Goal: Task Accomplishment & Management: Complete application form

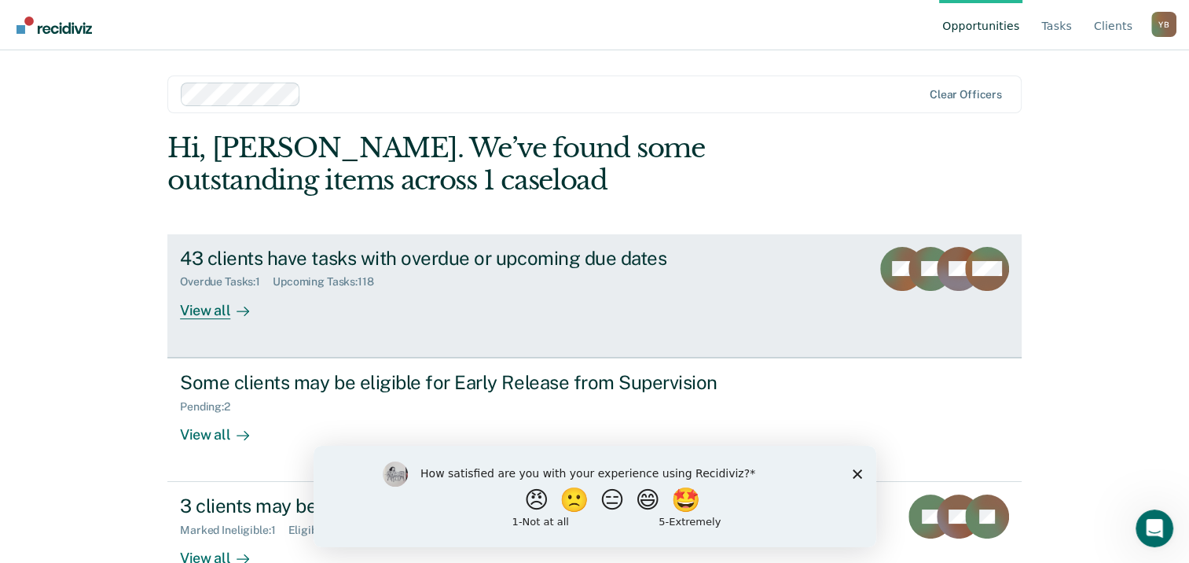
click at [207, 306] on div "View all" at bounding box center [224, 303] width 88 height 31
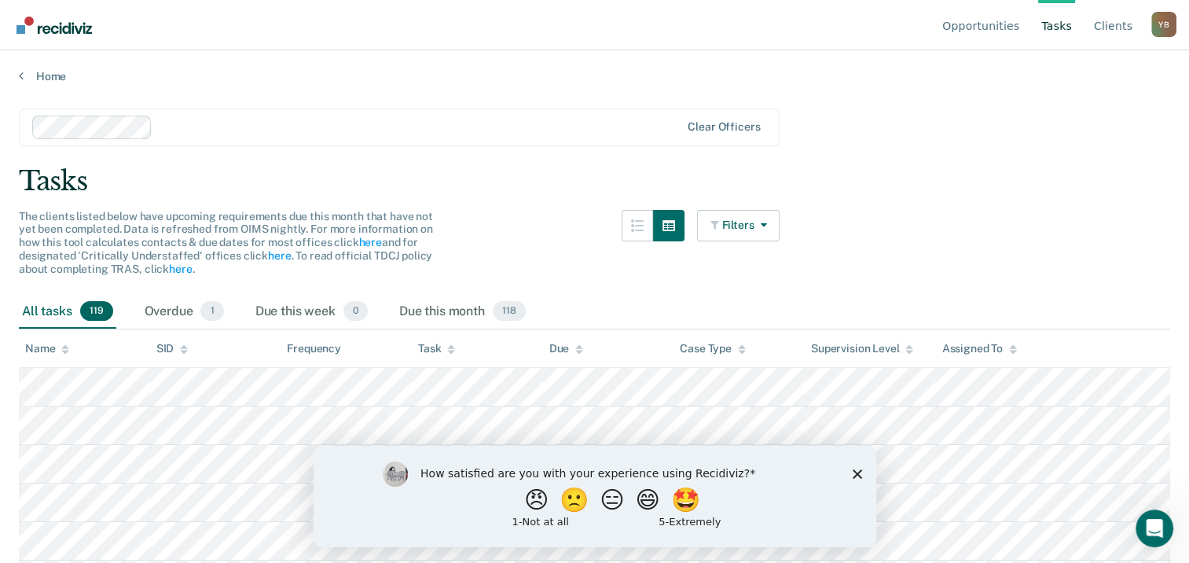
click at [854, 470] on polygon "Close survey" at bounding box center [856, 472] width 9 height 9
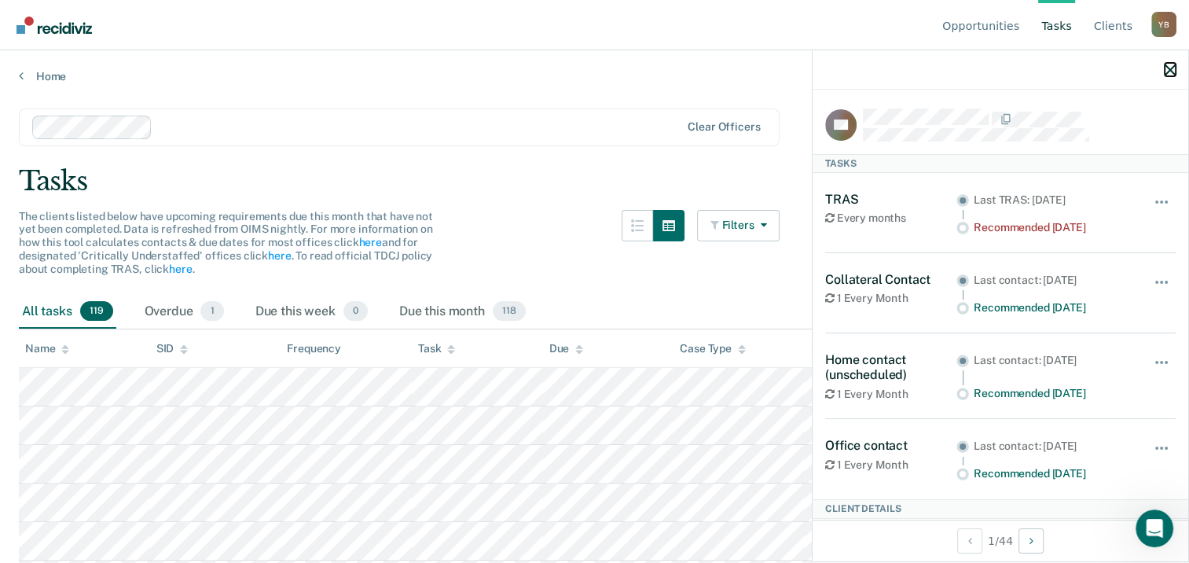
click at [1170, 68] on icon "button" at bounding box center [1170, 69] width 11 height 11
click at [1150, 197] on button "button" at bounding box center [1162, 209] width 27 height 25
click at [1168, 75] on icon "button" at bounding box center [1170, 69] width 11 height 11
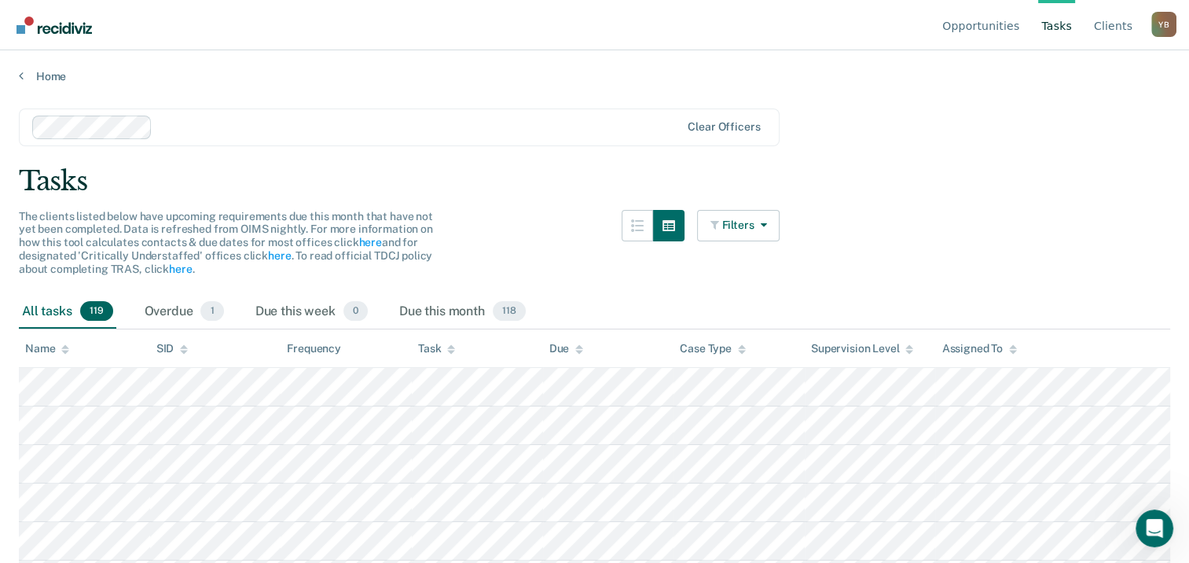
click at [876, 241] on main "Clear officers Tasks The clients listed below have upcoming requirements due th…" at bounding box center [594, 320] width 1189 height 475
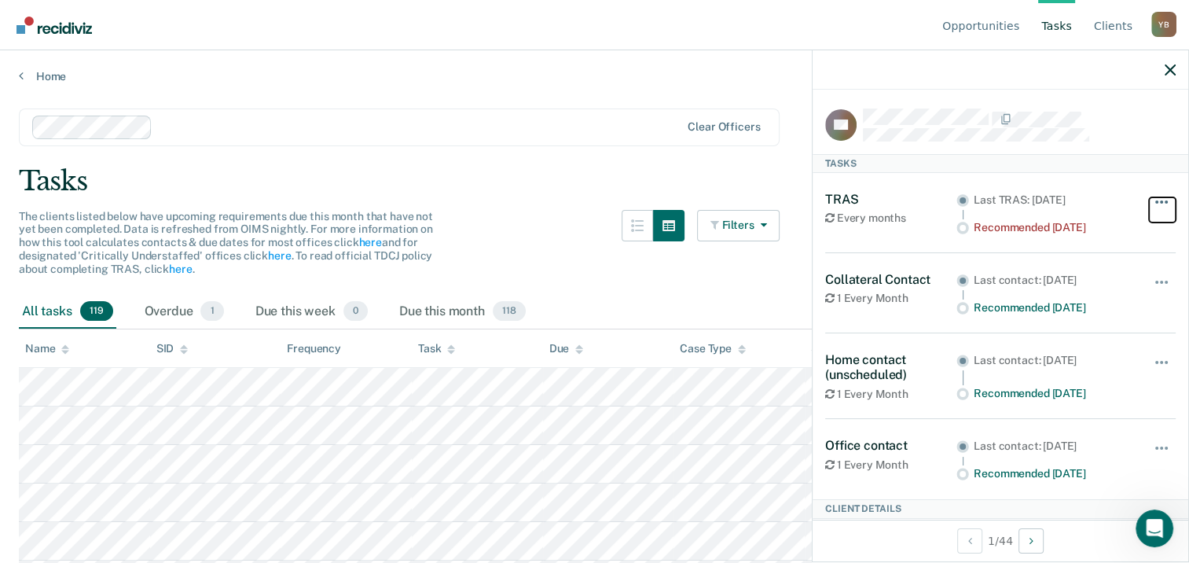
click at [1151, 206] on button "button" at bounding box center [1162, 209] width 27 height 25
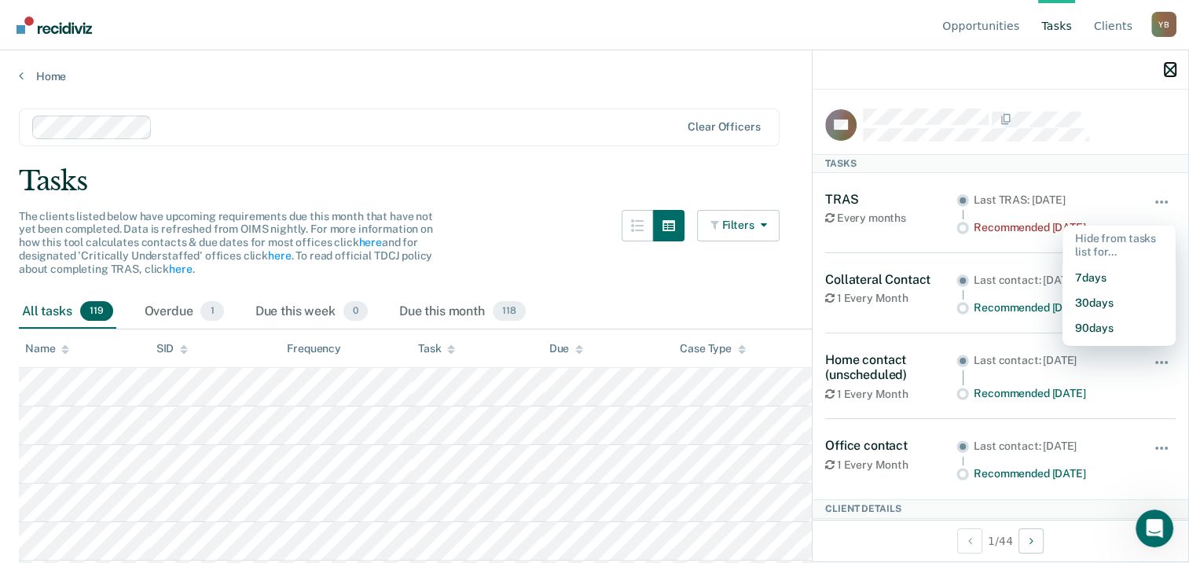
click at [1170, 73] on icon "button" at bounding box center [1170, 69] width 11 height 11
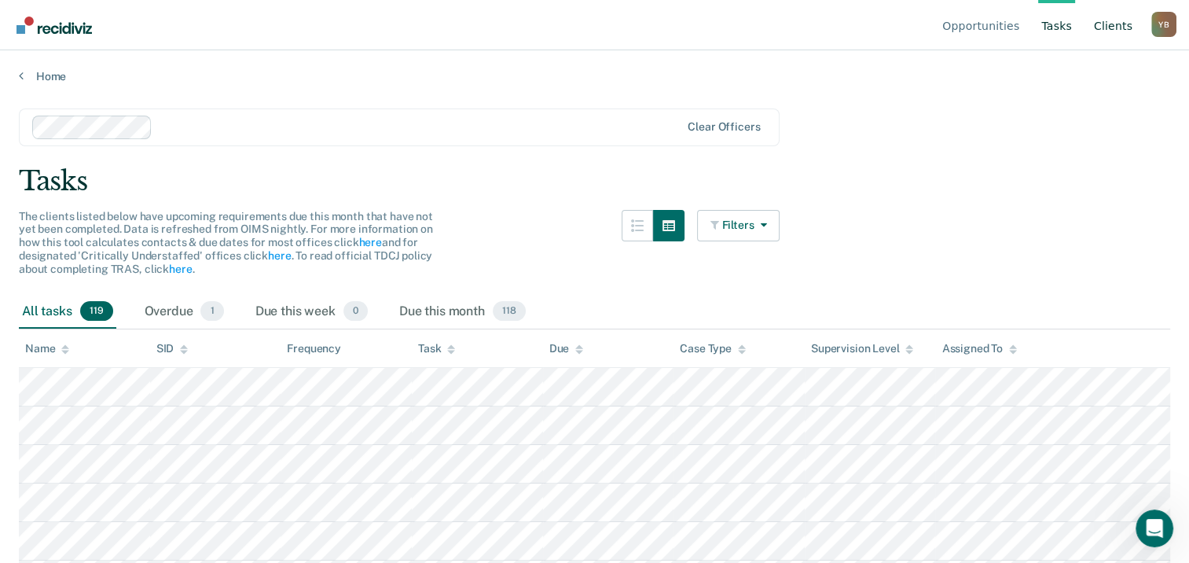
click at [1122, 27] on link "Client s" at bounding box center [1113, 25] width 45 height 50
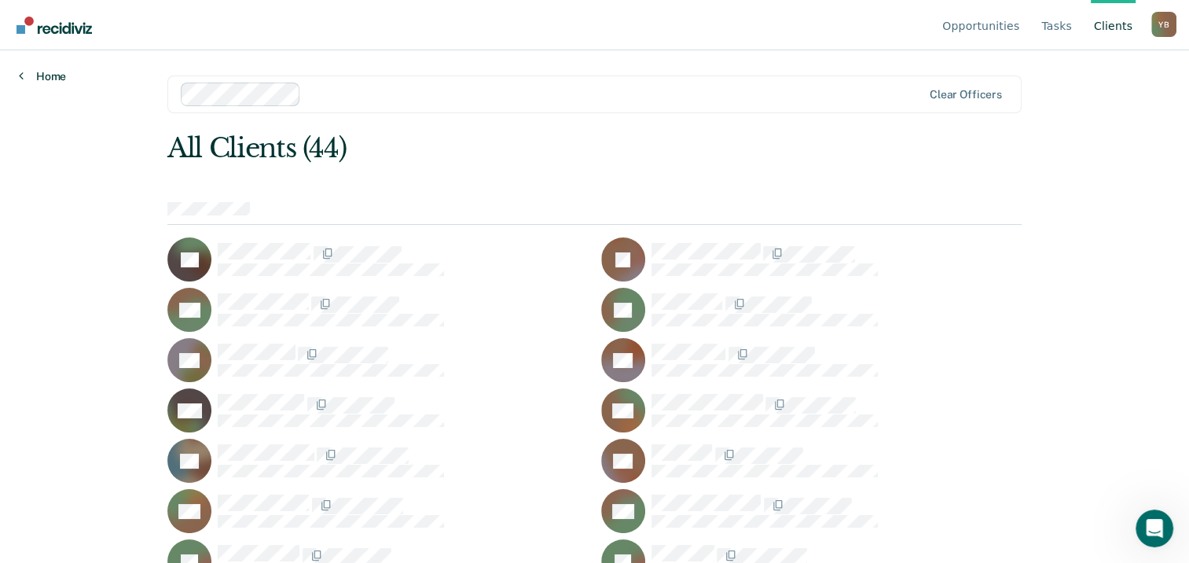
click at [42, 72] on link "Home" at bounding box center [42, 76] width 47 height 14
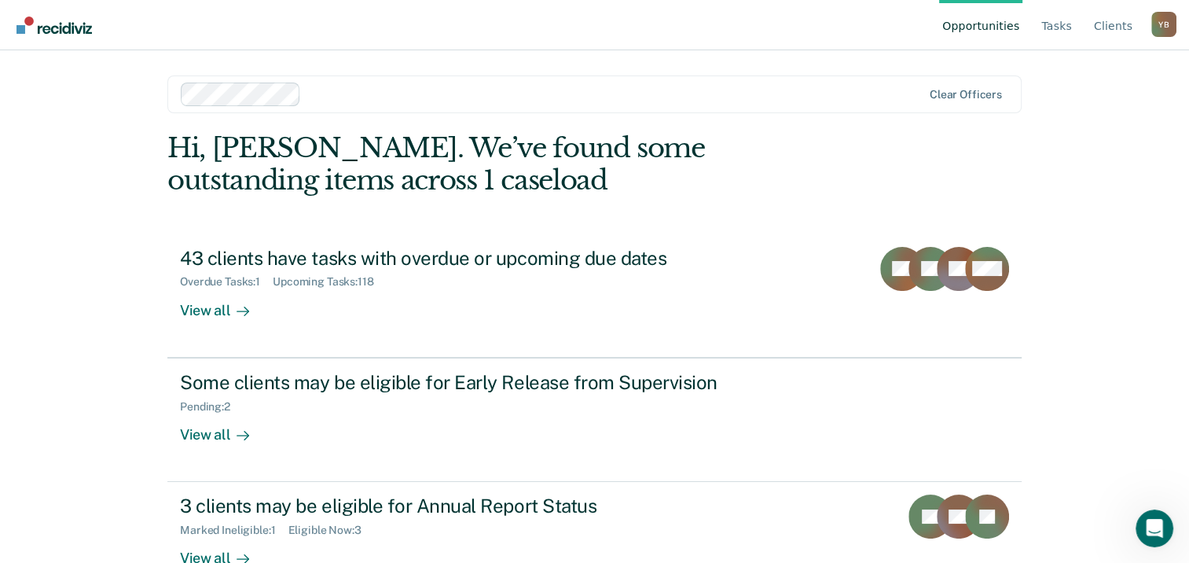
click at [60, 85] on div "Opportunities Tasks Client s [PERSON_NAME] Boston Y B Profile How it works Log …" at bounding box center [594, 281] width 1189 height 563
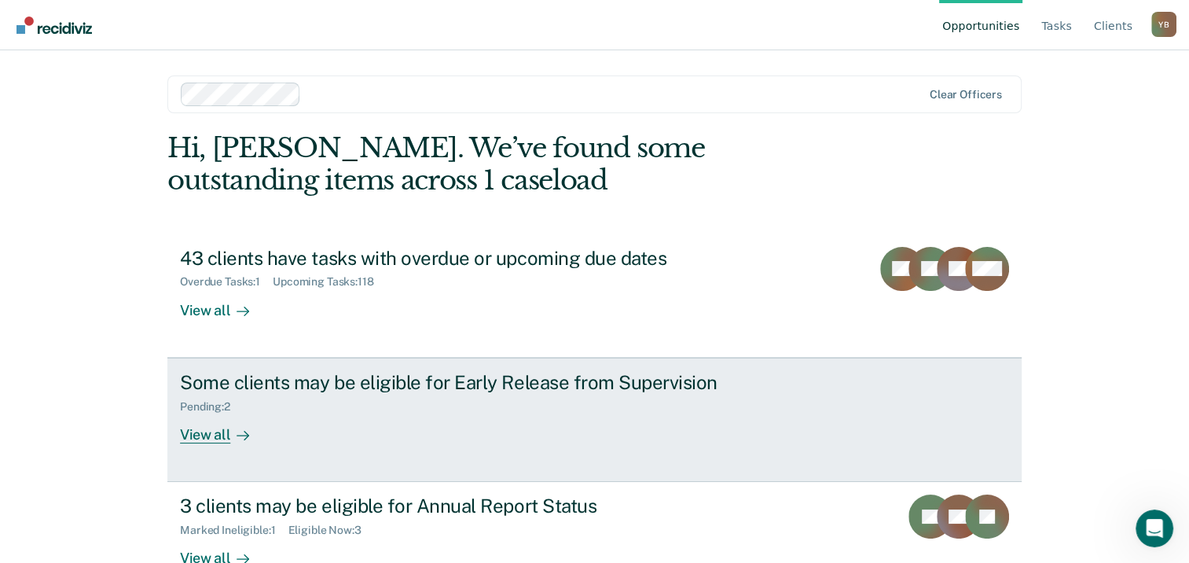
click at [213, 434] on div "View all" at bounding box center [224, 428] width 88 height 31
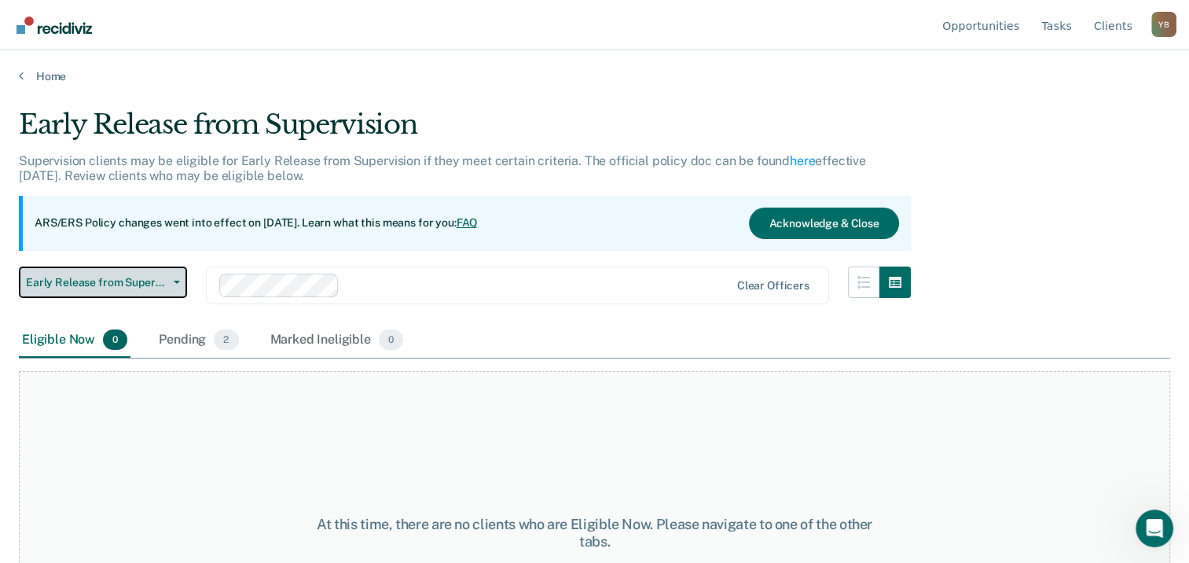
click at [94, 285] on span "Early Release from Supervision" at bounding box center [96, 282] width 141 height 13
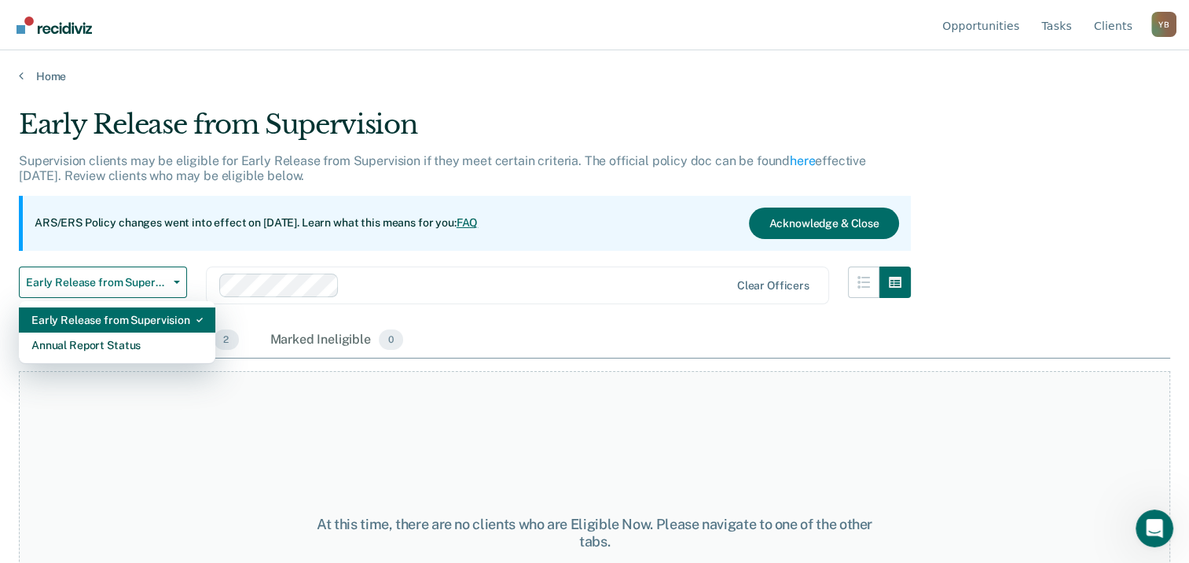
click at [97, 314] on div "Early Release from Supervision" at bounding box center [116, 319] width 171 height 25
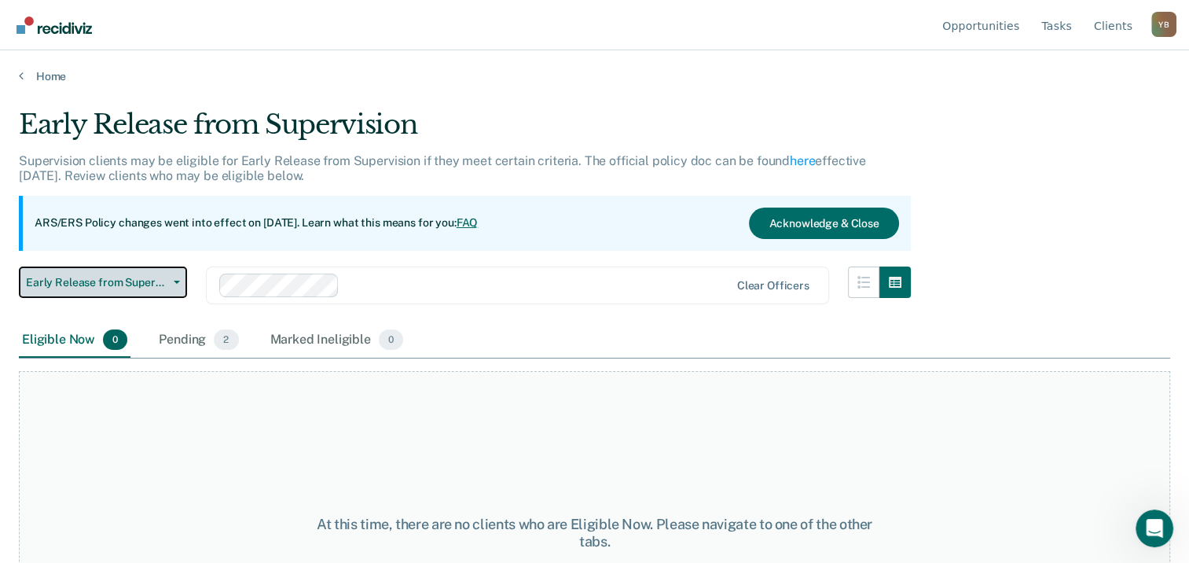
click at [68, 280] on span "Early Release from Supervision" at bounding box center [96, 282] width 141 height 13
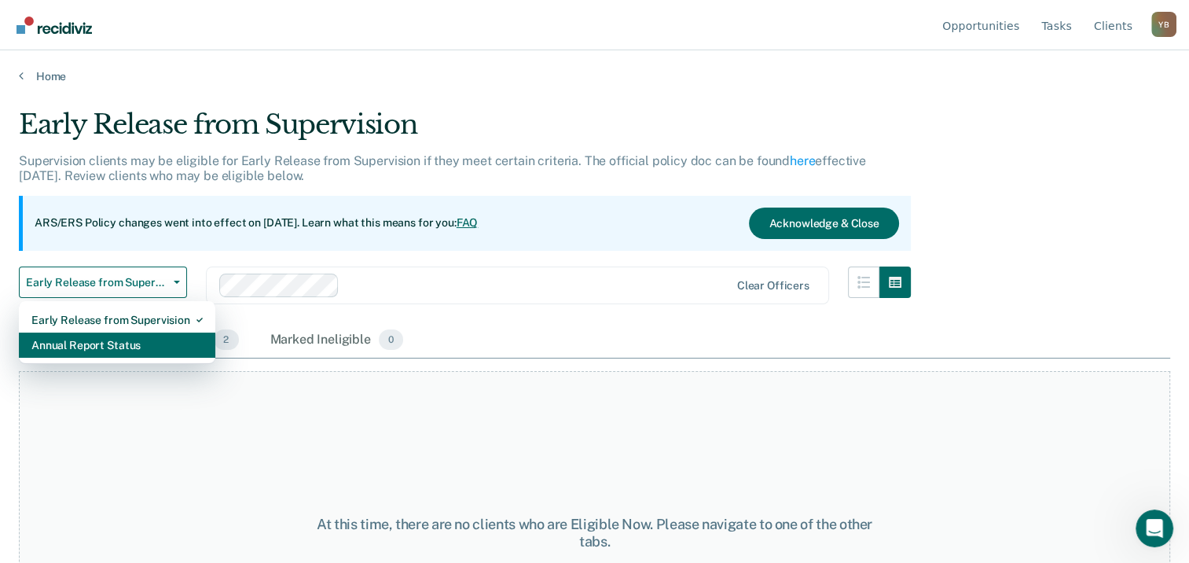
click at [124, 341] on div "Annual Report Status" at bounding box center [116, 344] width 171 height 25
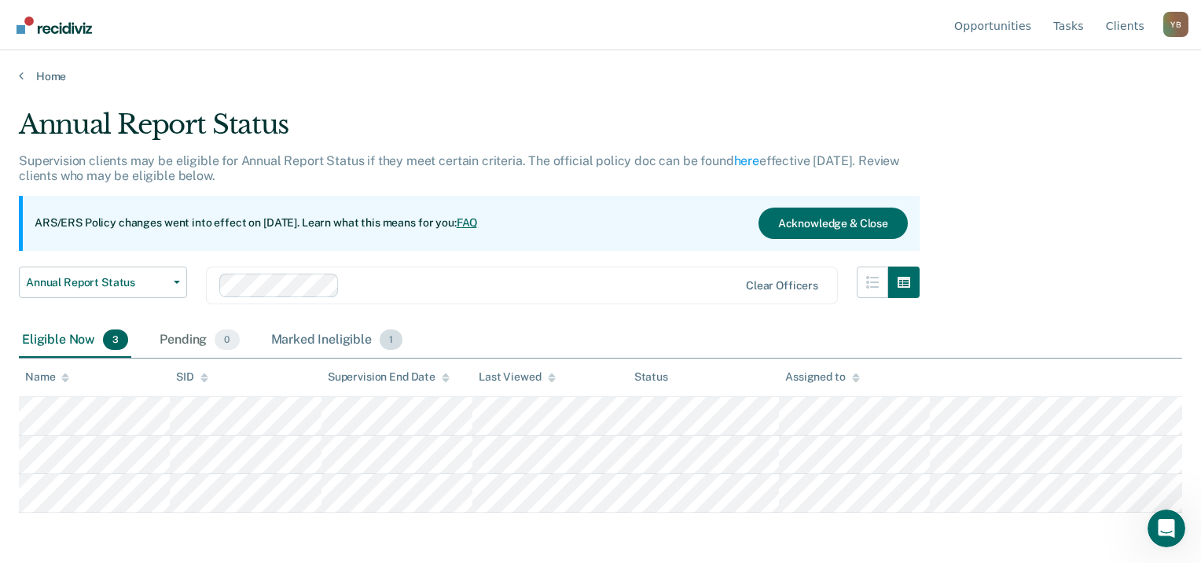
click at [321, 340] on div "Marked Ineligible 1" at bounding box center [337, 340] width 138 height 35
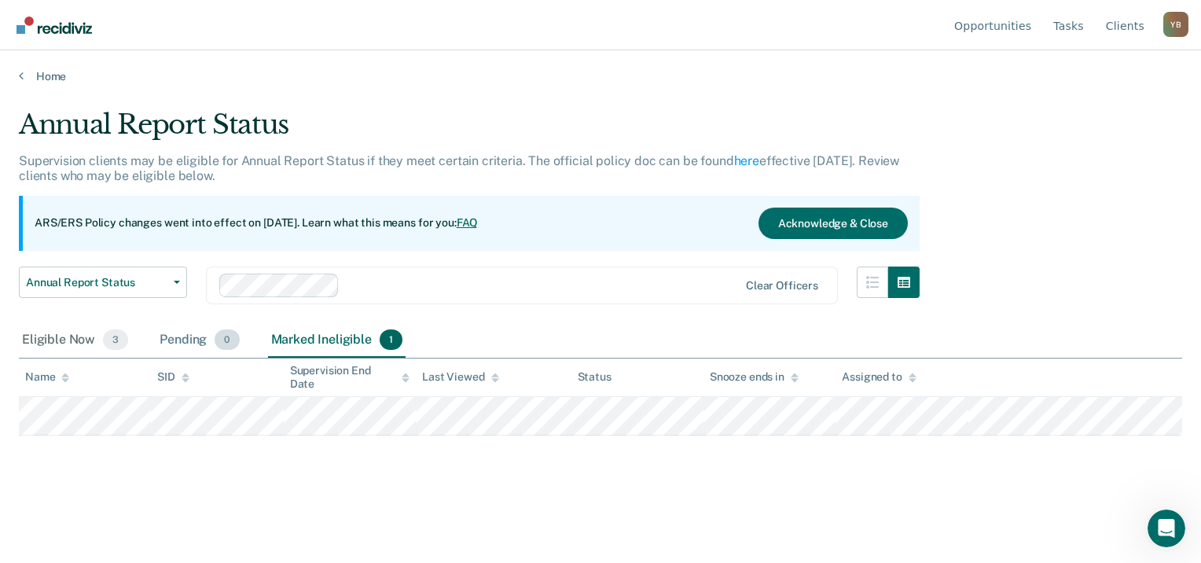
click at [181, 340] on div "Pending 0" at bounding box center [199, 340] width 86 height 35
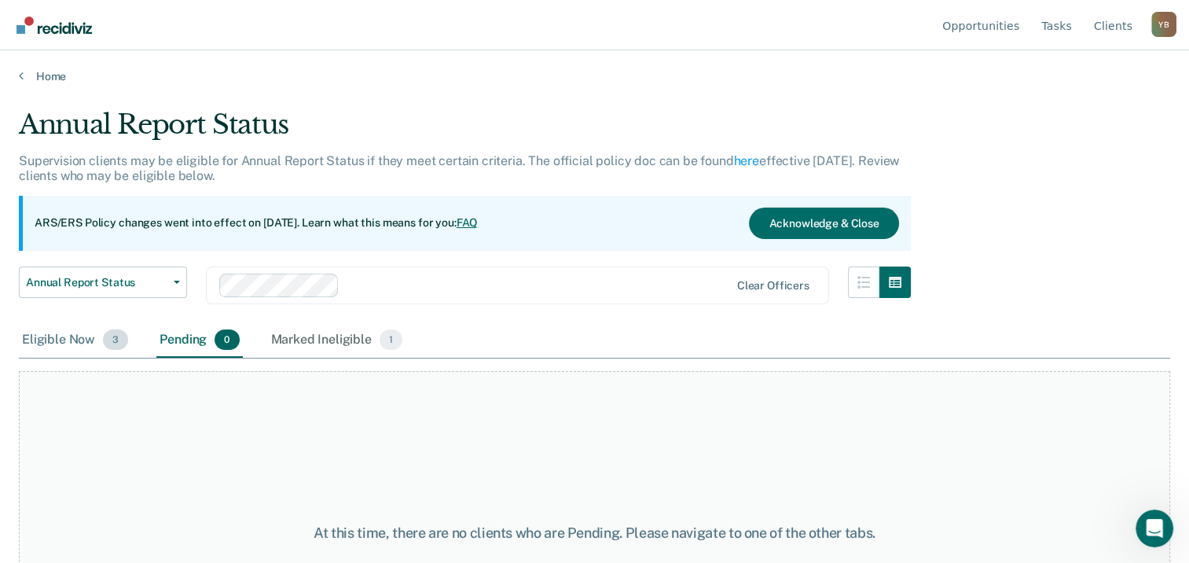
click at [56, 339] on div "Eligible Now 3" at bounding box center [75, 340] width 112 height 35
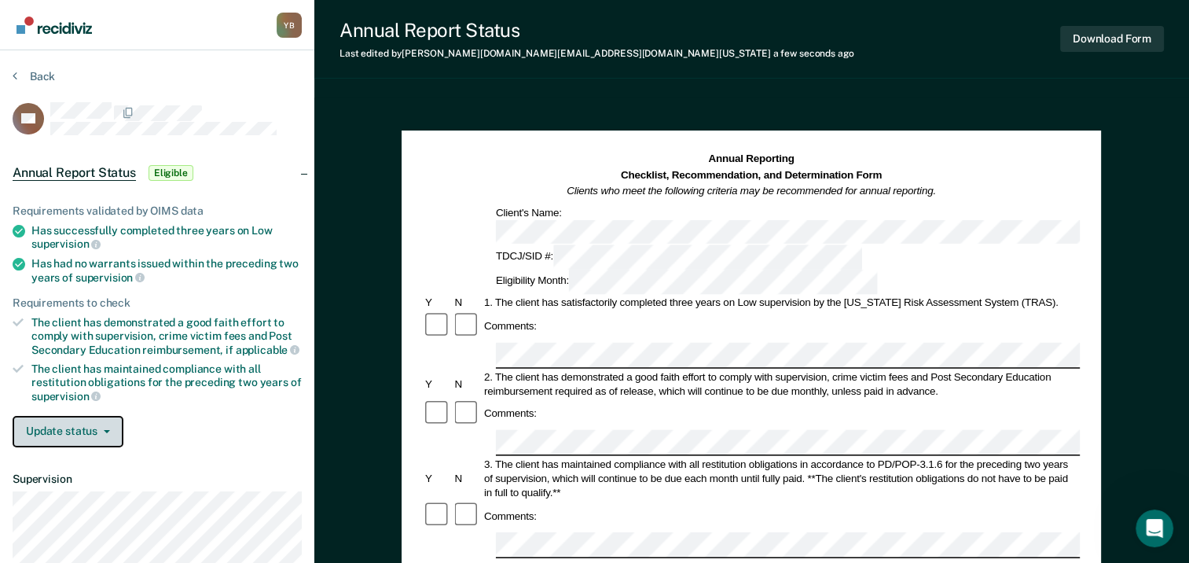
click at [79, 427] on button "Update status" at bounding box center [68, 431] width 111 height 31
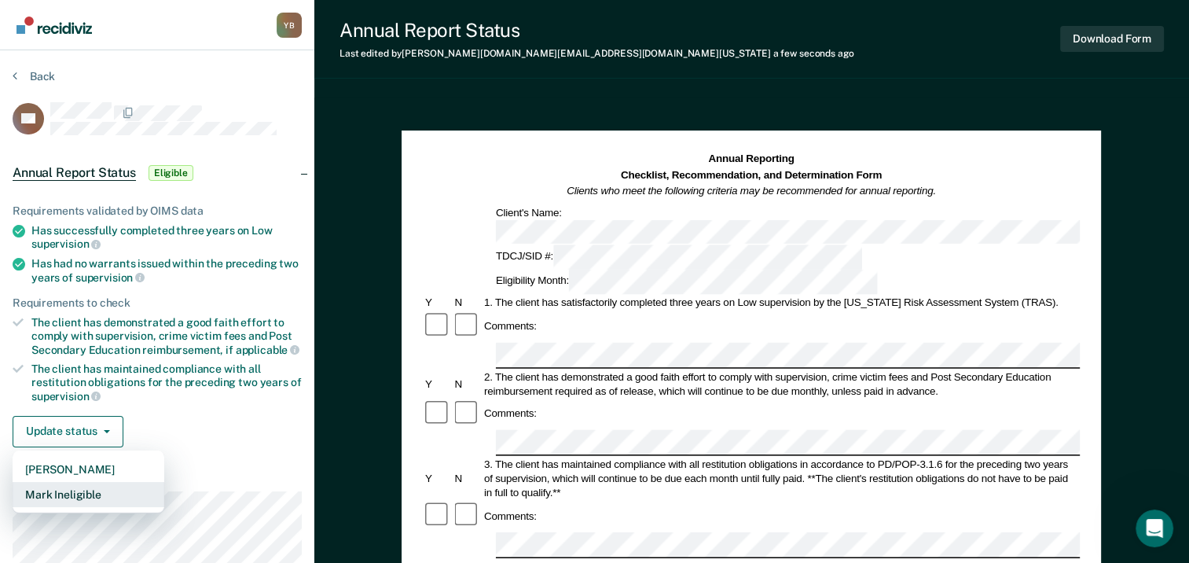
click at [83, 490] on button "Mark Ineligible" at bounding box center [89, 494] width 152 height 25
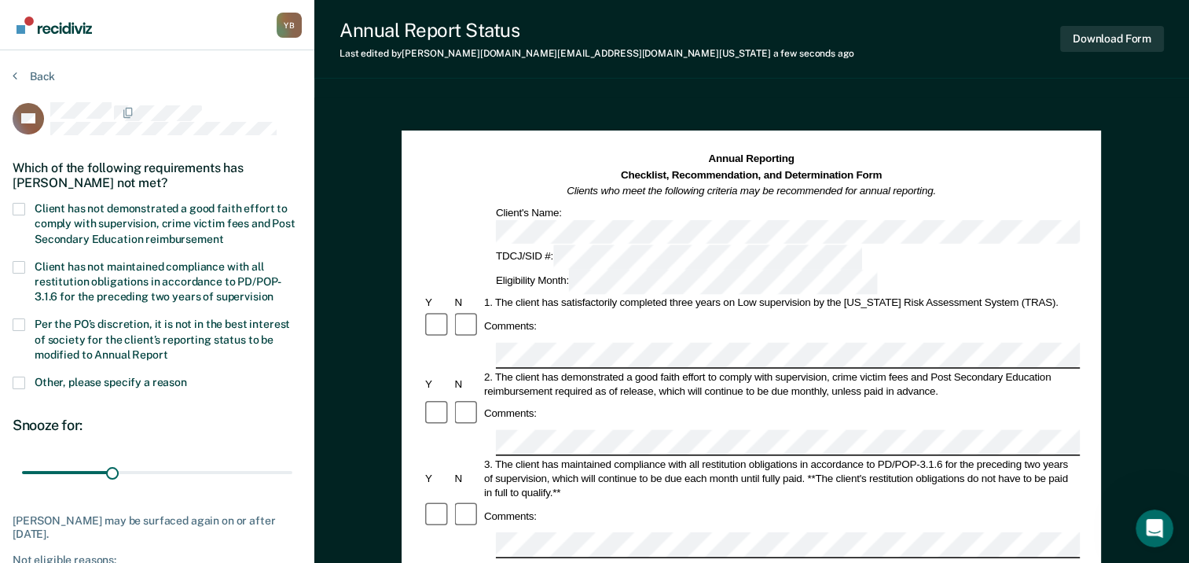
click at [21, 378] on span at bounding box center [19, 382] width 13 height 13
click at [187, 376] on input "Other, please specify a reason" at bounding box center [187, 376] width 0 height 0
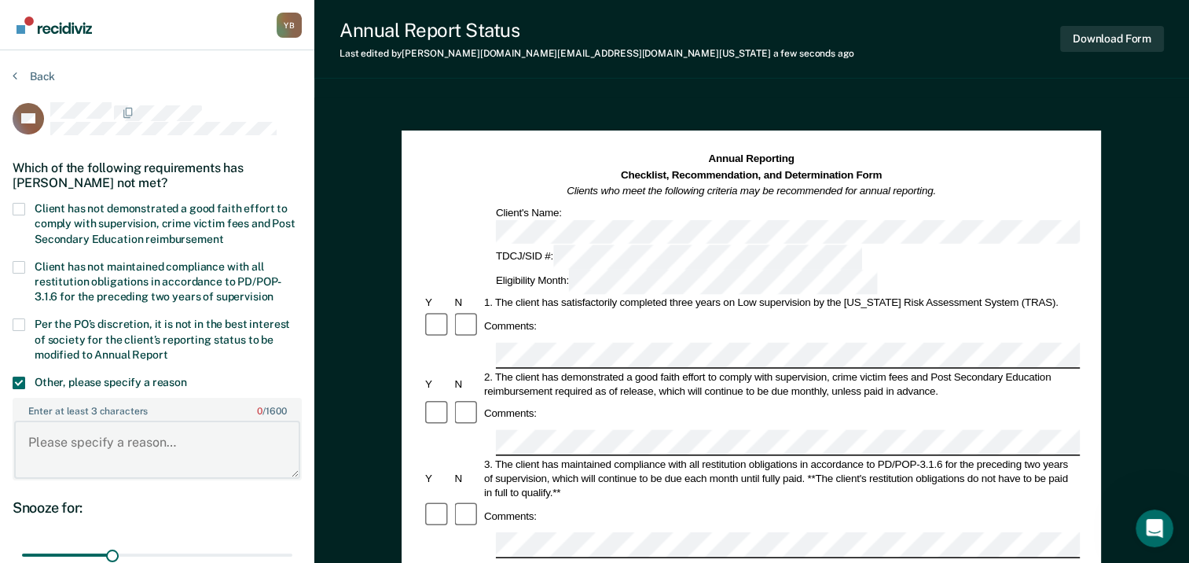
click at [63, 420] on textarea "Enter at least 3 characters 0 / 1600" at bounding box center [157, 449] width 286 height 58
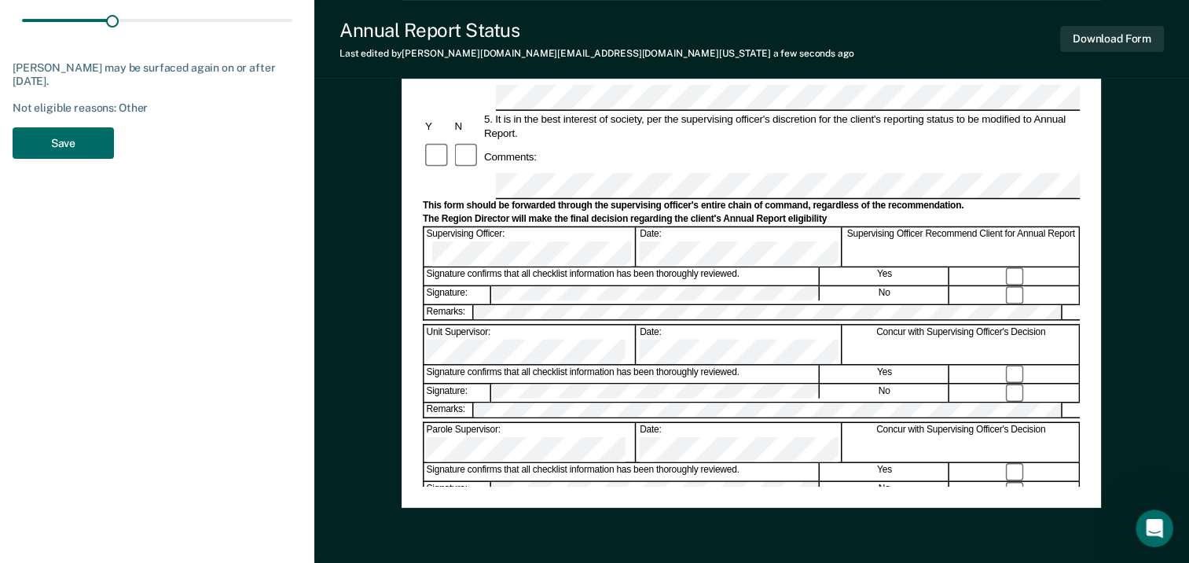
scroll to position [566, 0]
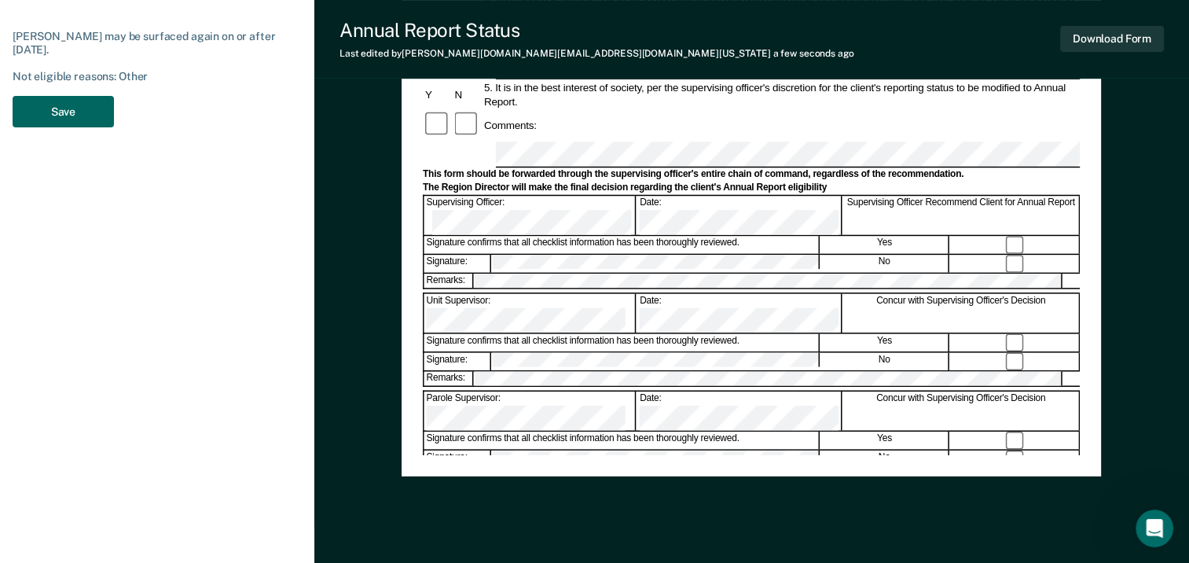
type textarea "client not recommended for ARS/ERS due to treatment program participation requi…"
click at [46, 113] on button "Save" at bounding box center [63, 112] width 101 height 32
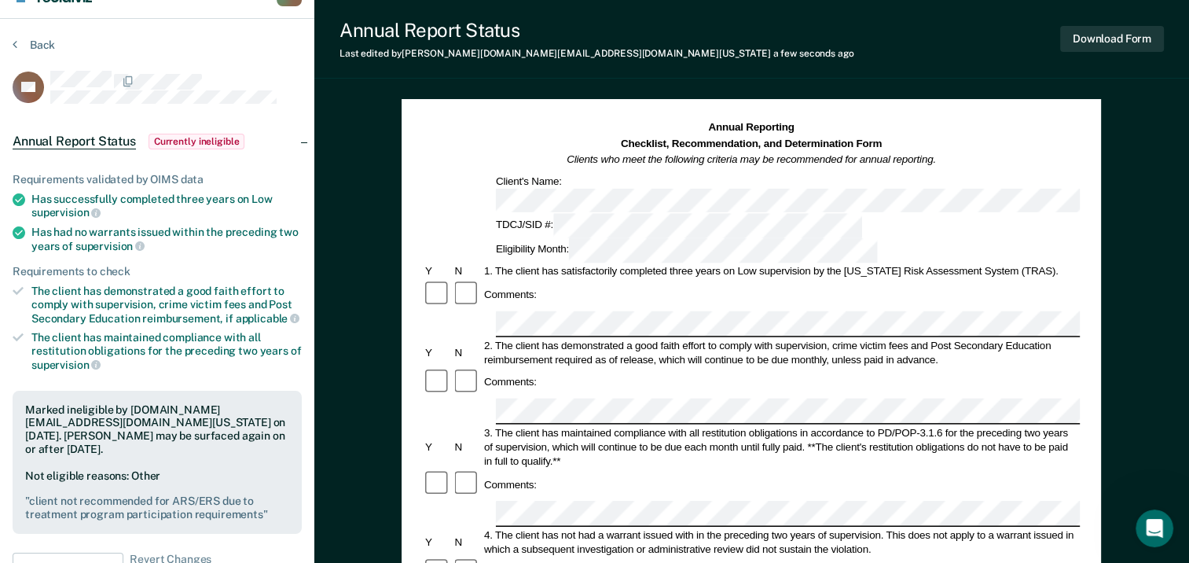
scroll to position [0, 0]
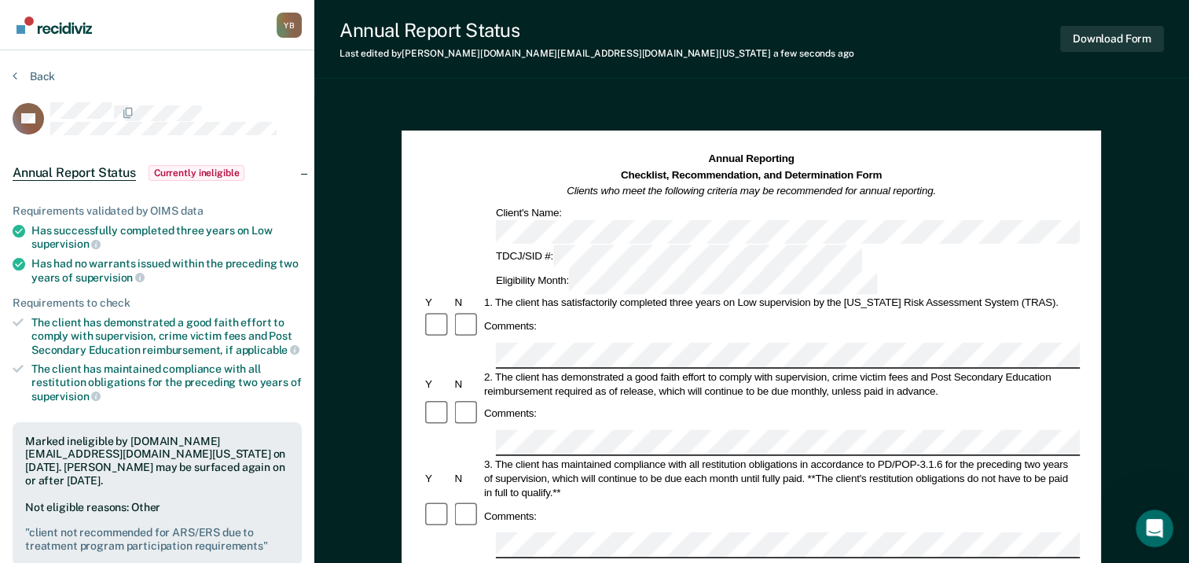
click at [1143, 526] on icon "Open Intercom Messenger" at bounding box center [1153, 526] width 26 height 26
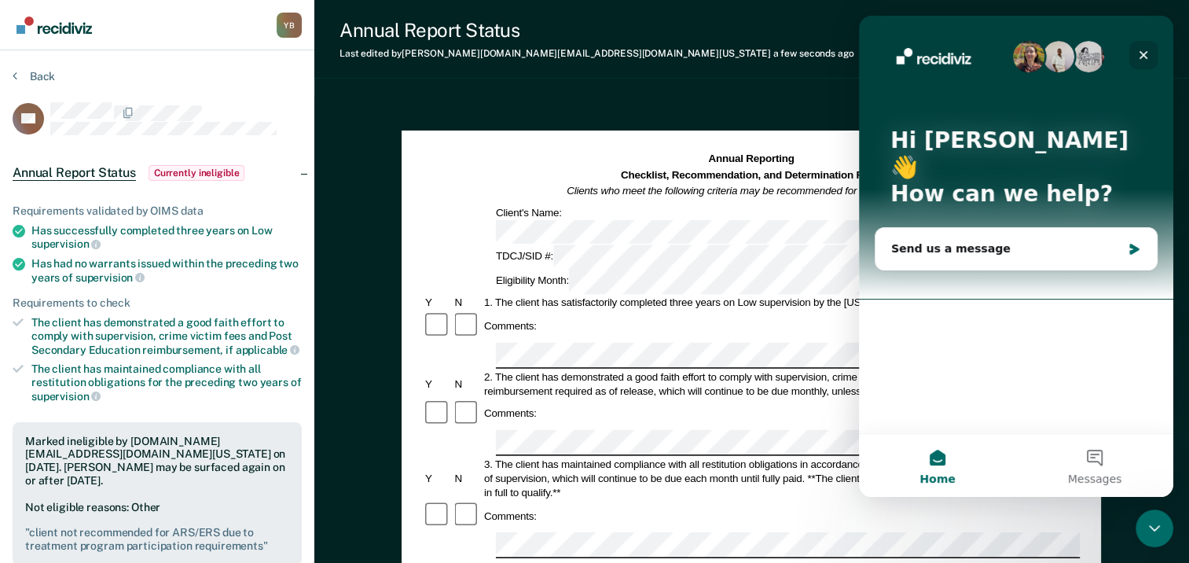
click at [1145, 53] on icon "Close" at bounding box center [1143, 55] width 13 height 13
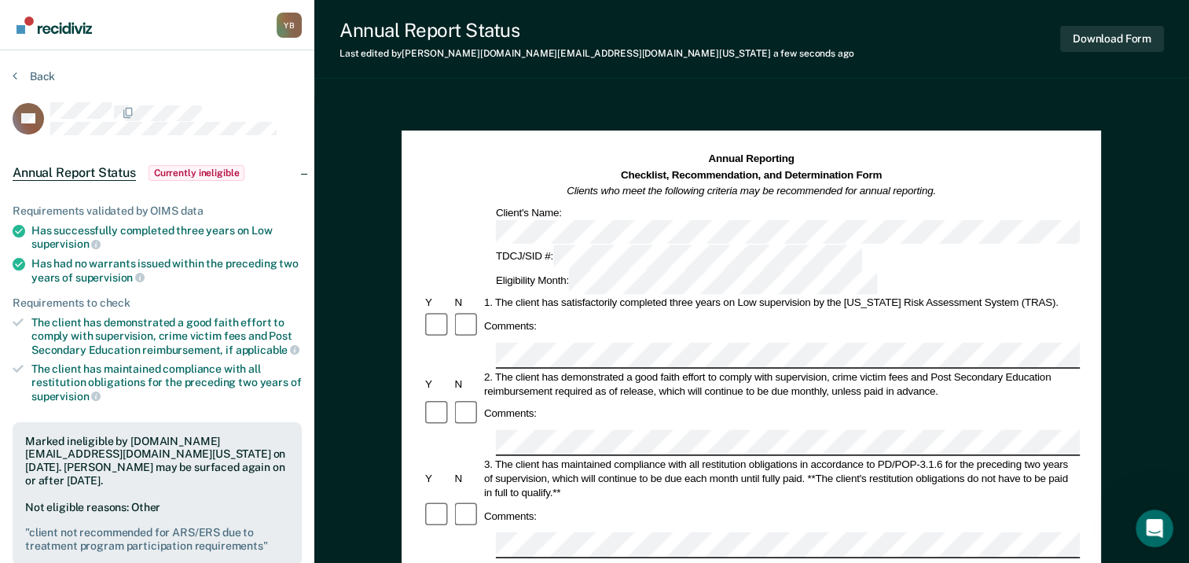
click at [286, 129] on div at bounding box center [176, 118] width 252 height 33
click at [274, 101] on div "Back" at bounding box center [157, 85] width 289 height 33
click at [14, 72] on icon at bounding box center [15, 75] width 5 height 13
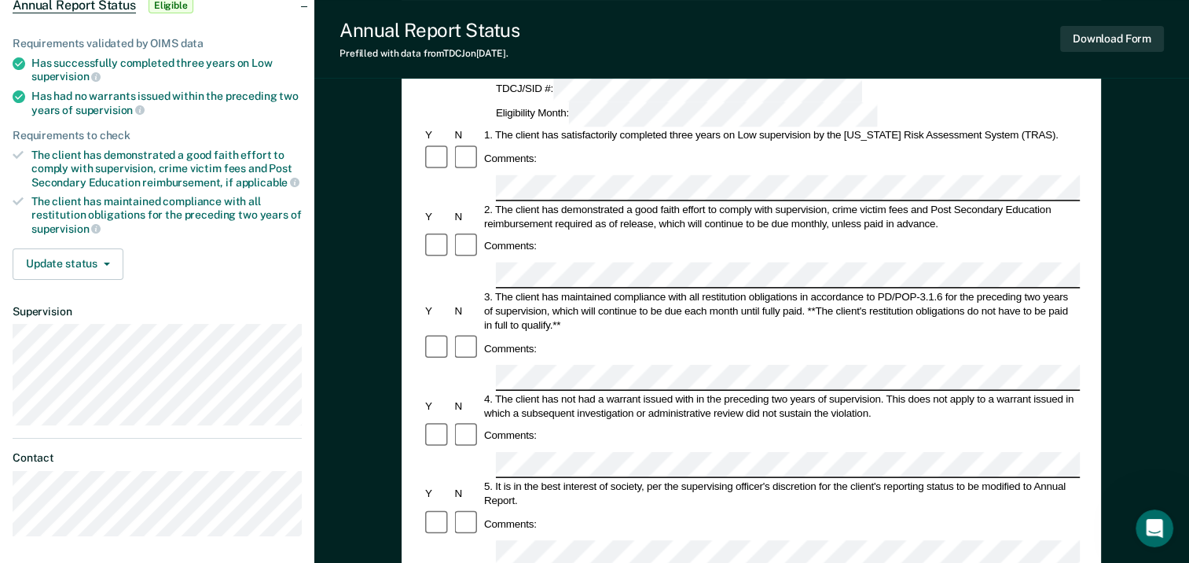
scroll to position [230, 0]
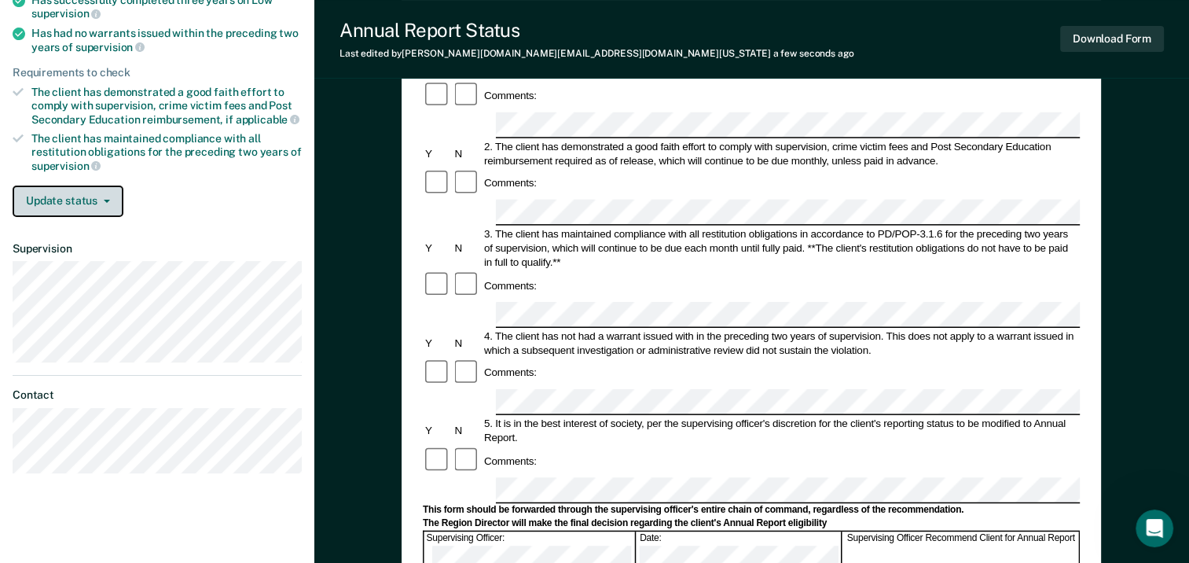
click at [89, 201] on button "Update status" at bounding box center [68, 200] width 111 height 31
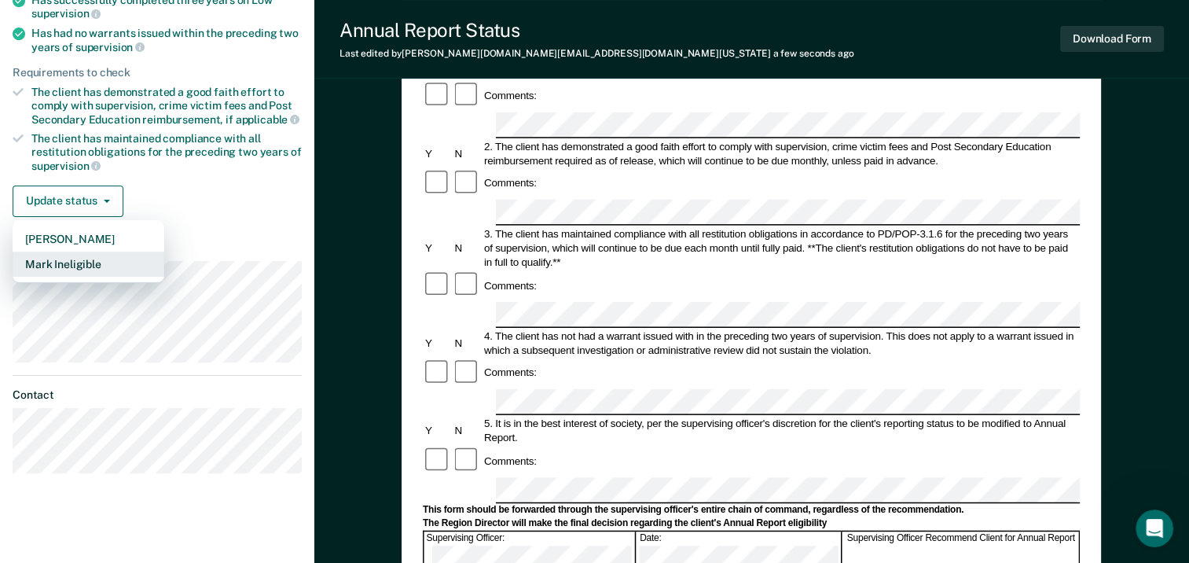
click at [85, 259] on button "Mark Ineligible" at bounding box center [89, 264] width 152 height 25
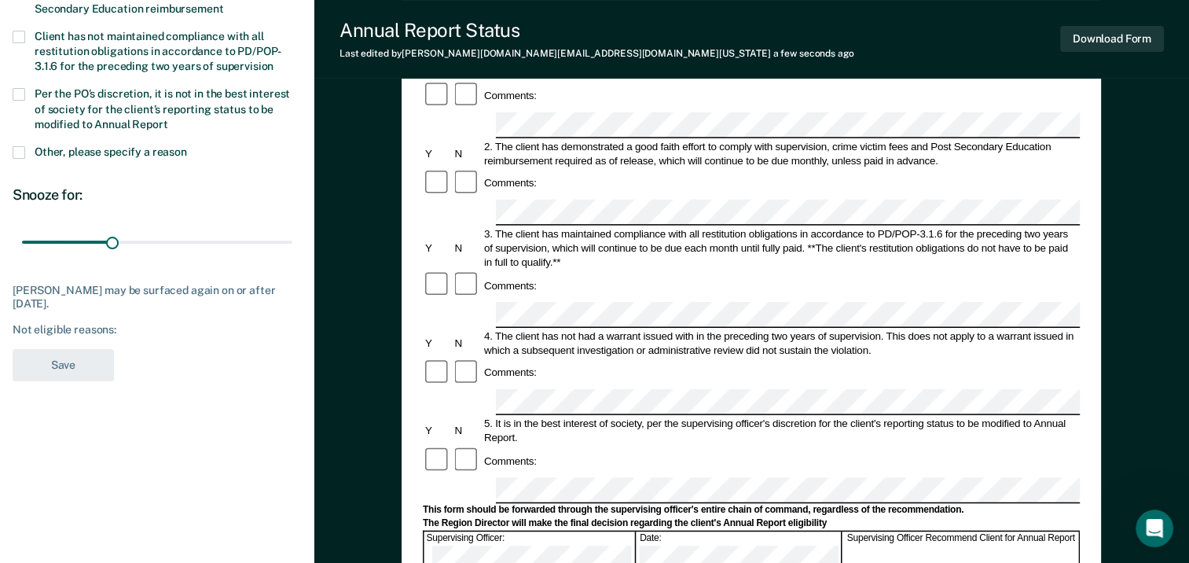
click at [17, 150] on span at bounding box center [19, 152] width 13 height 13
click at [187, 146] on input "Other, please specify a reason" at bounding box center [187, 146] width 0 height 0
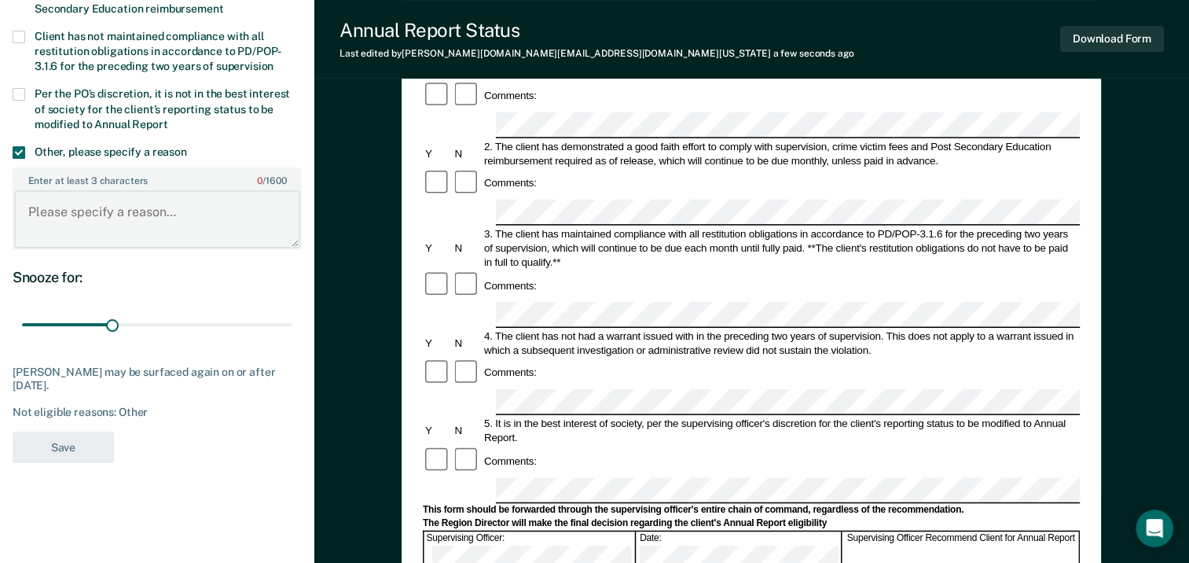
click at [50, 219] on textarea "Enter at least 3 characters 0 / 1600" at bounding box center [157, 219] width 286 height 58
paste textarea "client not recommended for ARS/ERS due to treatment program participation requi…"
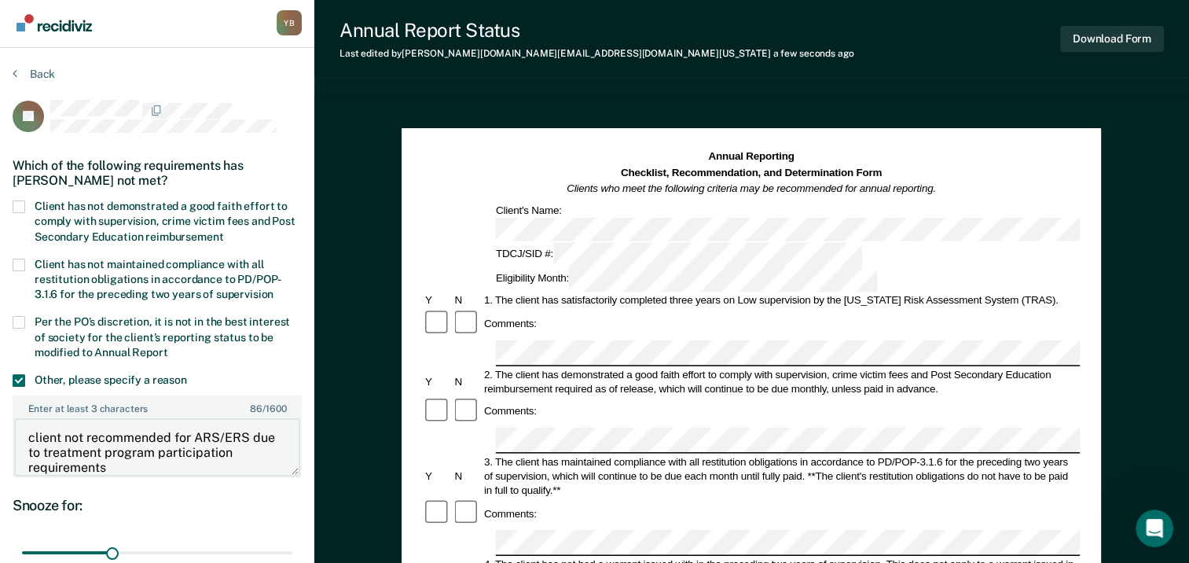
scroll to position [0, 0]
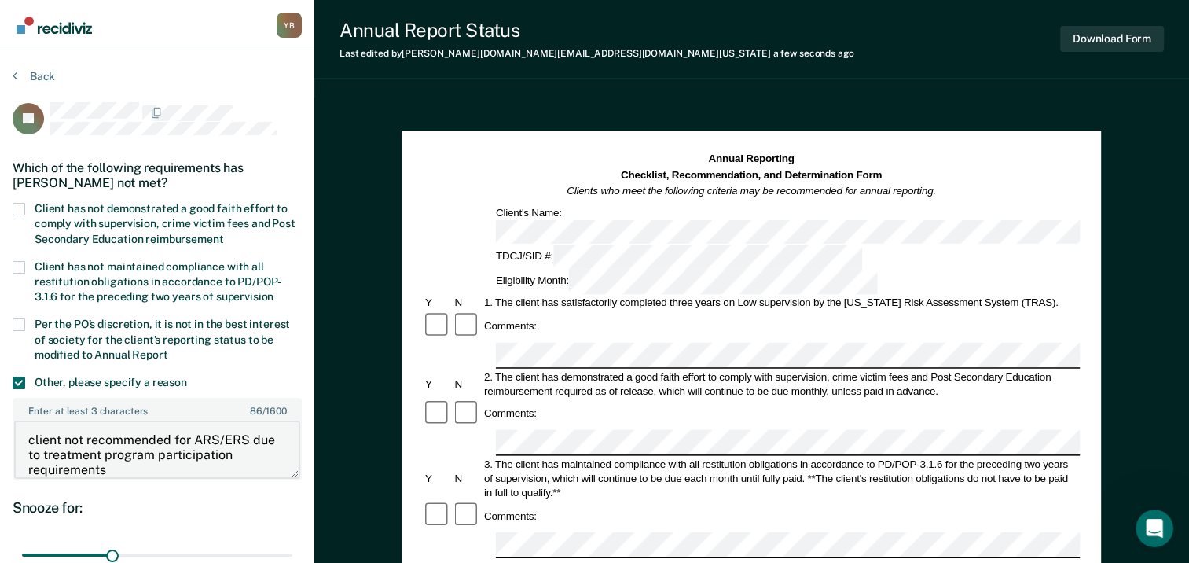
type textarea "client not recommended for ARS/ERS due to treatment program participation requi…"
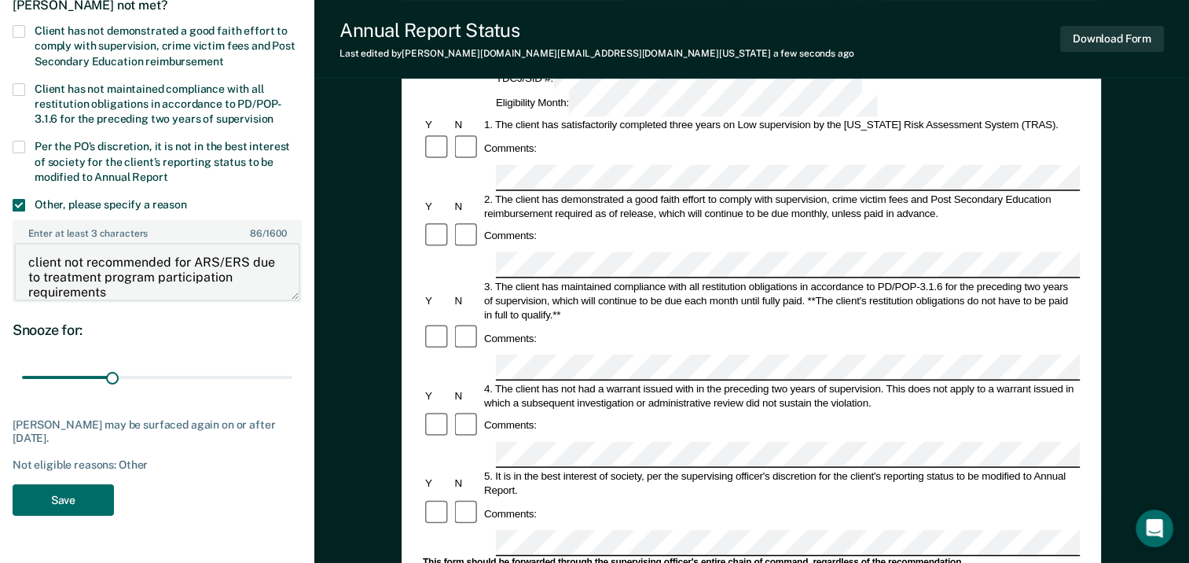
scroll to position [241, 0]
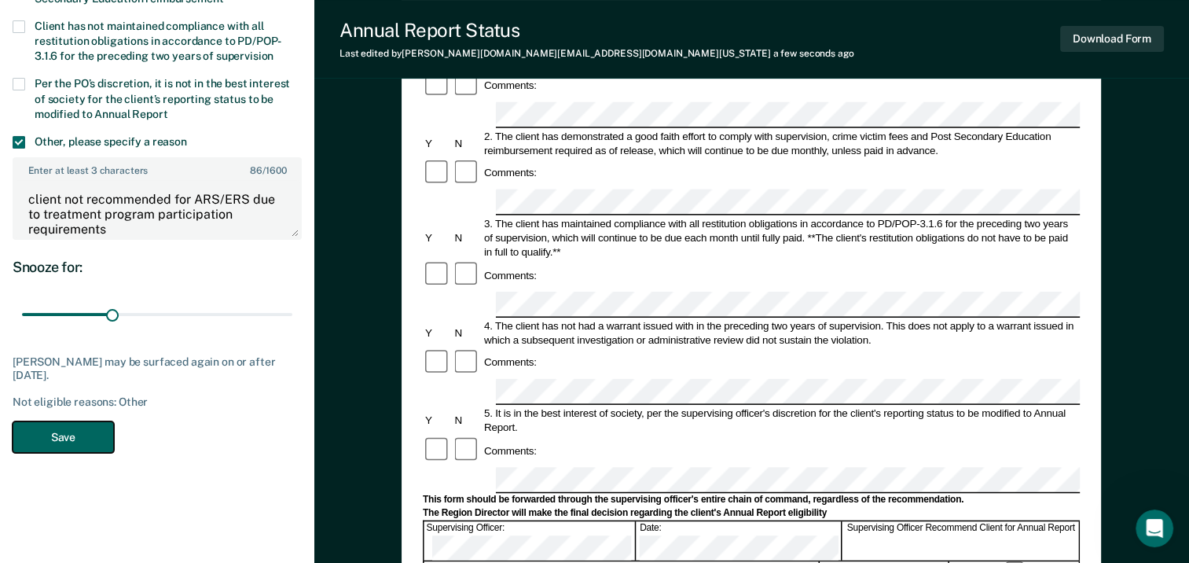
click at [63, 434] on button "Save" at bounding box center [63, 437] width 101 height 32
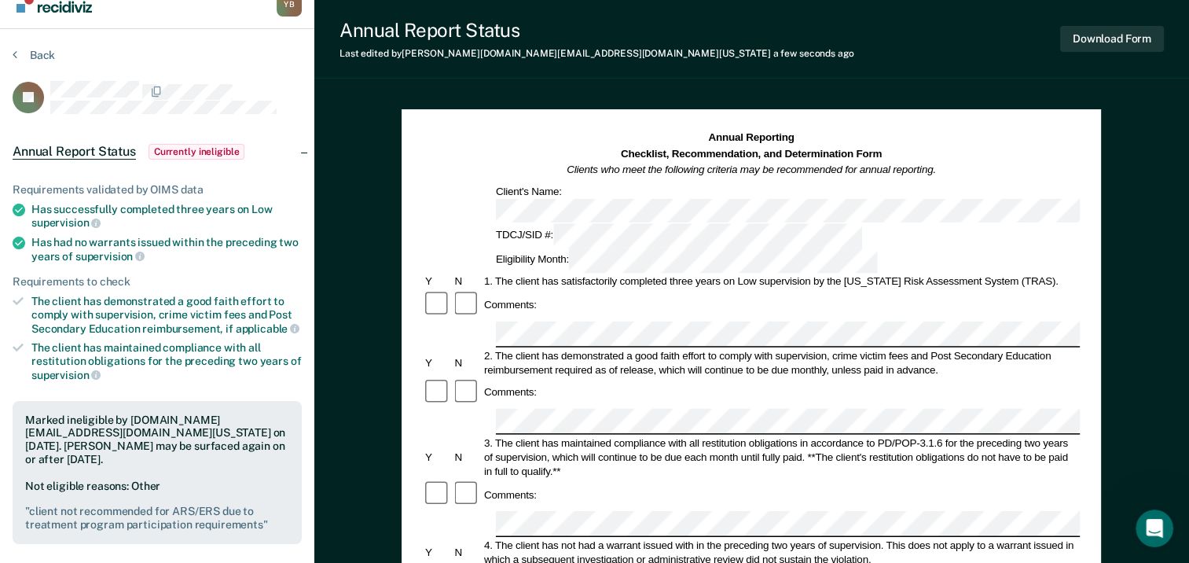
scroll to position [0, 0]
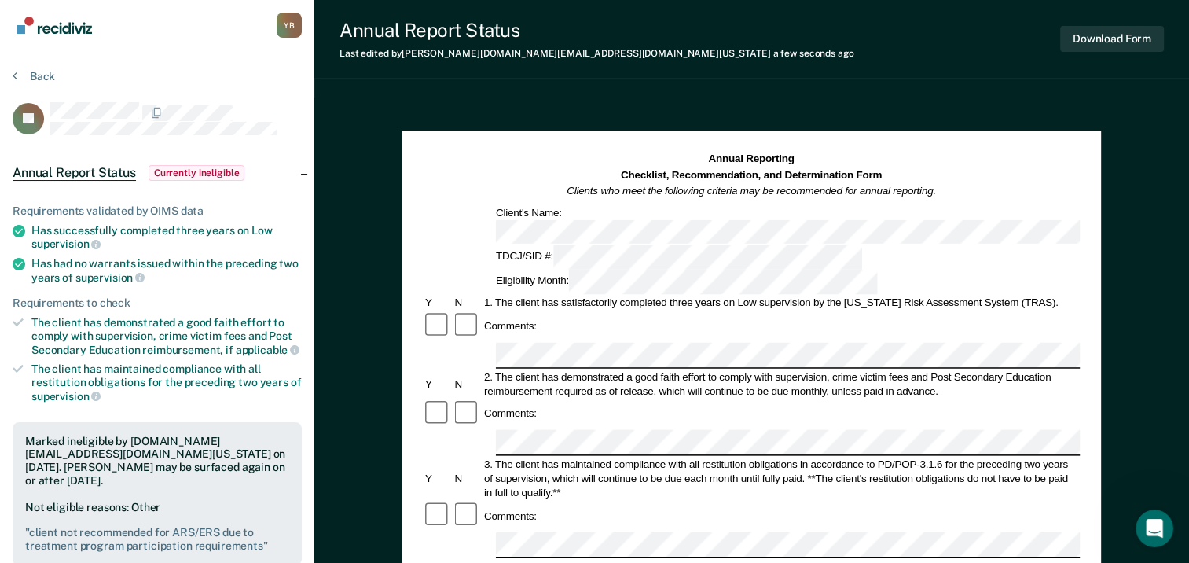
drag, startPoint x: 927, startPoint y: 192, endPoint x: 1031, endPoint y: 101, distance: 138.7
click at [985, 75] on div "Annual Report Status Last edited by [DOMAIN_NAME][EMAIL_ADDRESS][DOMAIN_NAME][U…" at bounding box center [751, 39] width 875 height 79
drag, startPoint x: 985, startPoint y: 75, endPoint x: 935, endPoint y: 89, distance: 51.3
click at [935, 89] on div "Annual Report Status Last edited by [DOMAIN_NAME][EMAIL_ADDRESS][DOMAIN_NAME][U…" at bounding box center [751, 546] width 875 height 1092
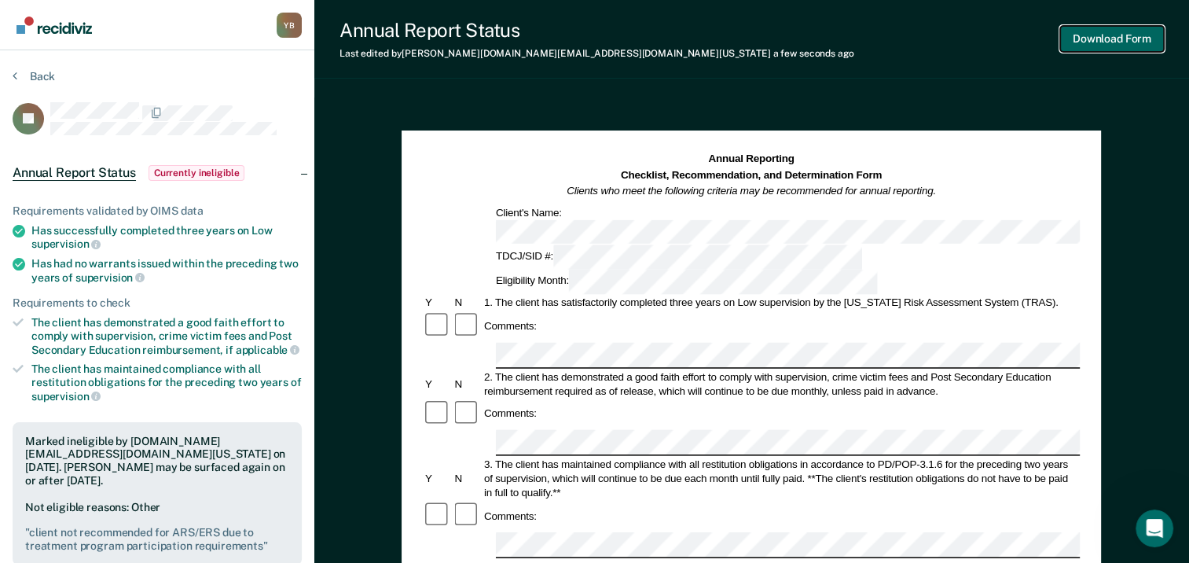
click at [1094, 44] on button "Download Form" at bounding box center [1112, 39] width 104 height 26
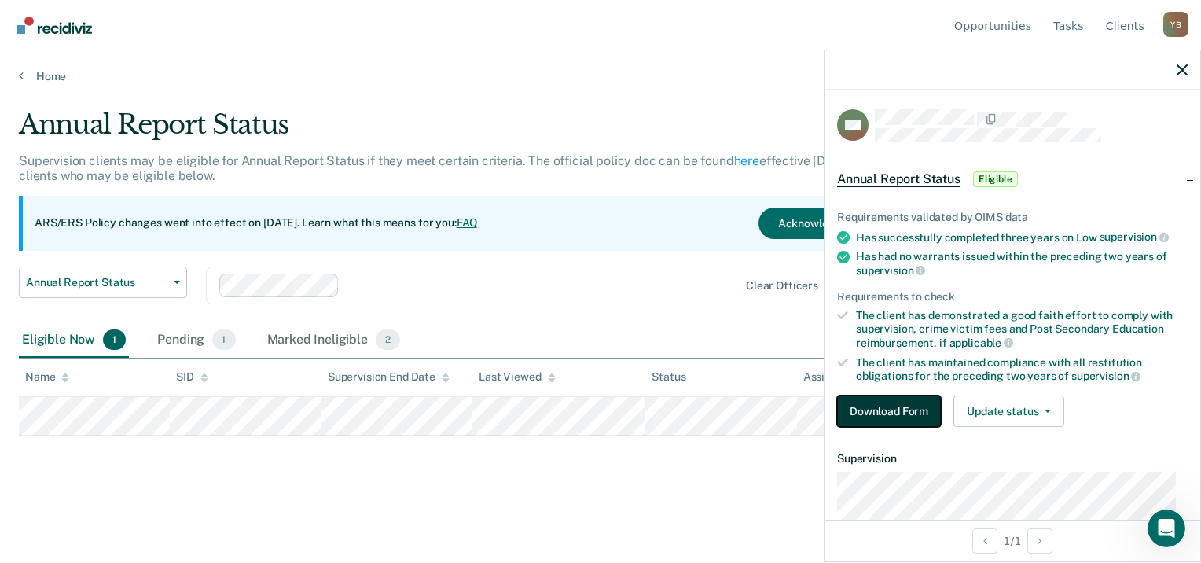
click at [914, 413] on button "Download Form" at bounding box center [889, 410] width 104 height 31
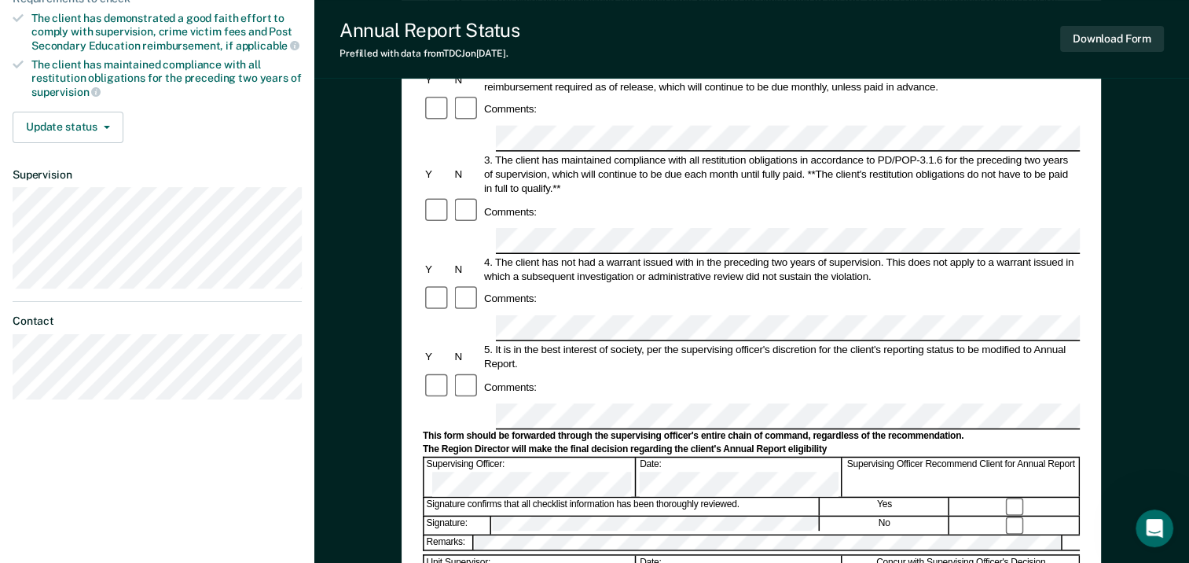
scroll to position [336, 0]
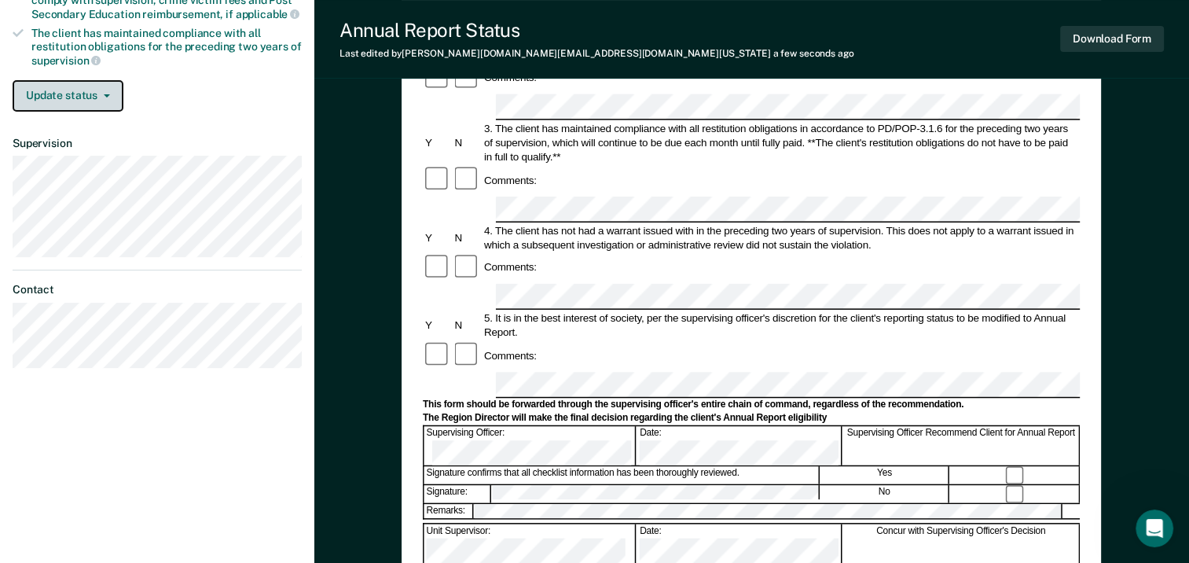
click at [71, 97] on button "Update status" at bounding box center [68, 95] width 111 height 31
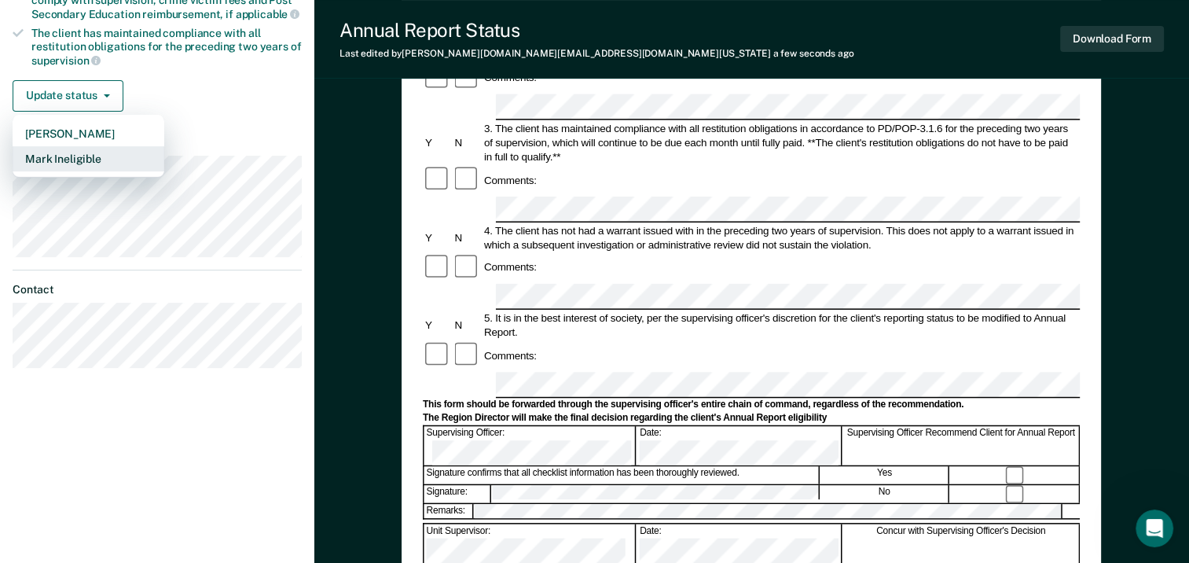
click at [75, 153] on button "Mark Ineligible" at bounding box center [89, 158] width 152 height 25
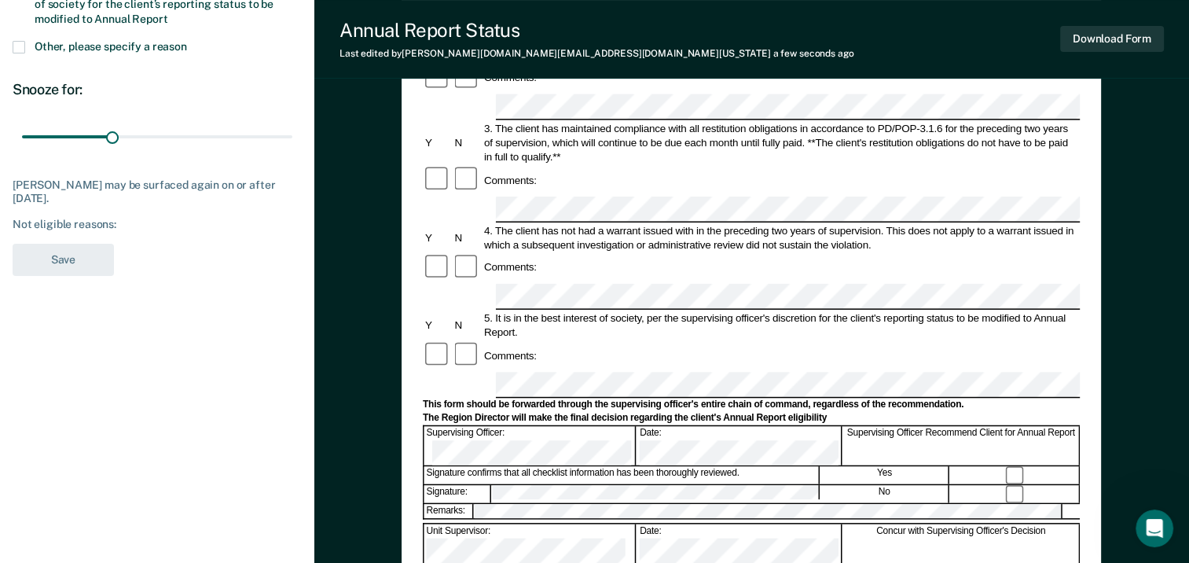
click at [19, 41] on span at bounding box center [19, 47] width 13 height 13
click at [187, 41] on input "Other, please specify a reason" at bounding box center [187, 41] width 0 height 0
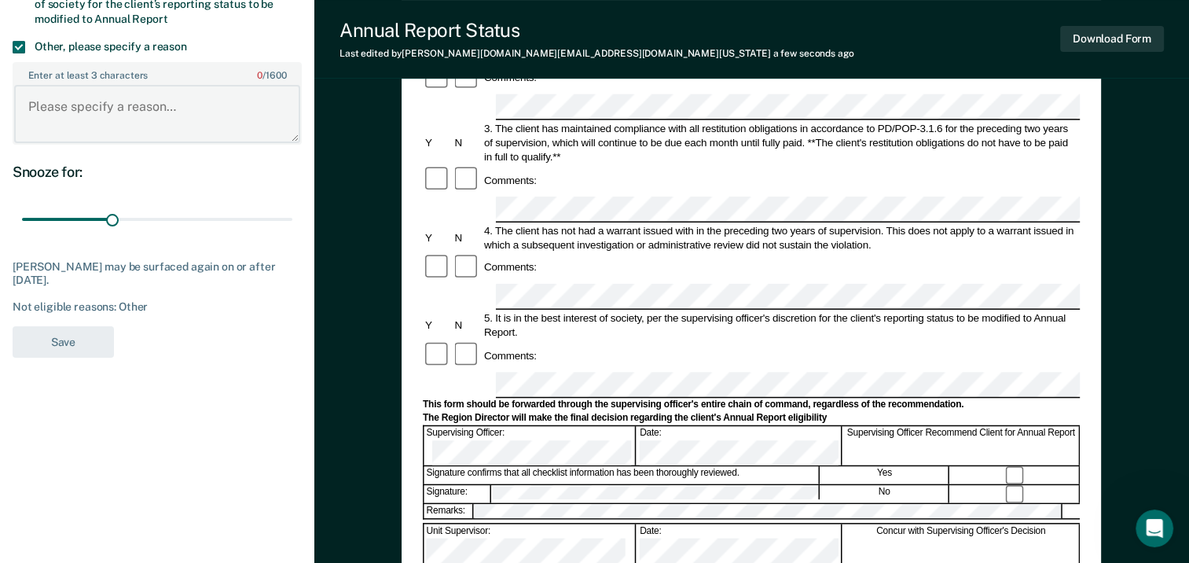
paste textarea "client not recommended for ARS/ERS due to treatment program participation requi…"
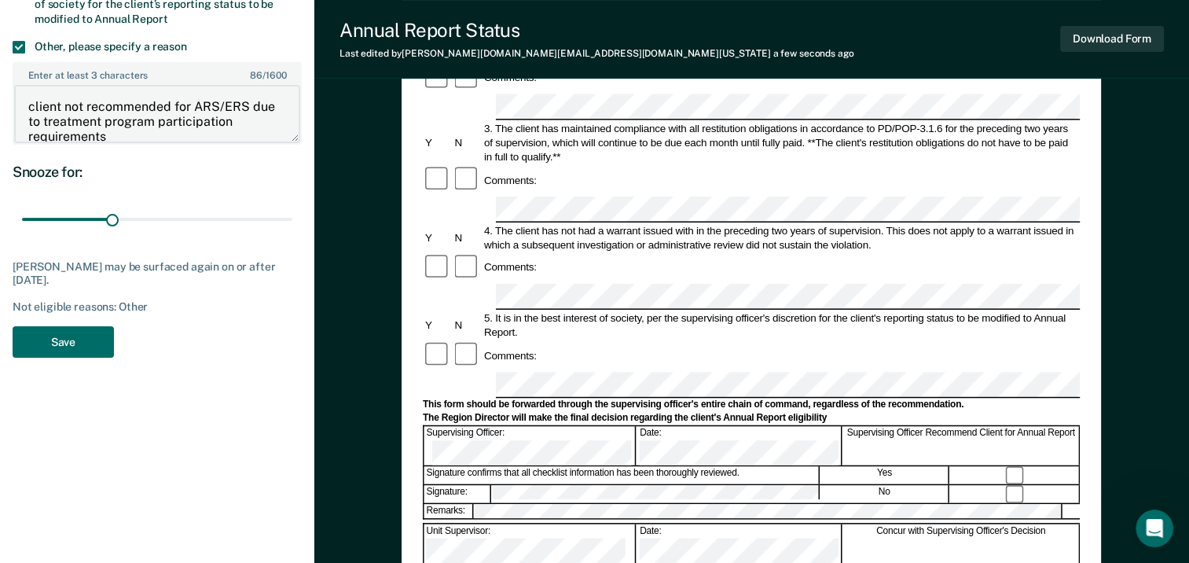
scroll to position [2, 0]
type textarea "client not recommended for ARS/ERS due to treatment program participation requi…"
click at [68, 346] on button "Save" at bounding box center [63, 342] width 101 height 32
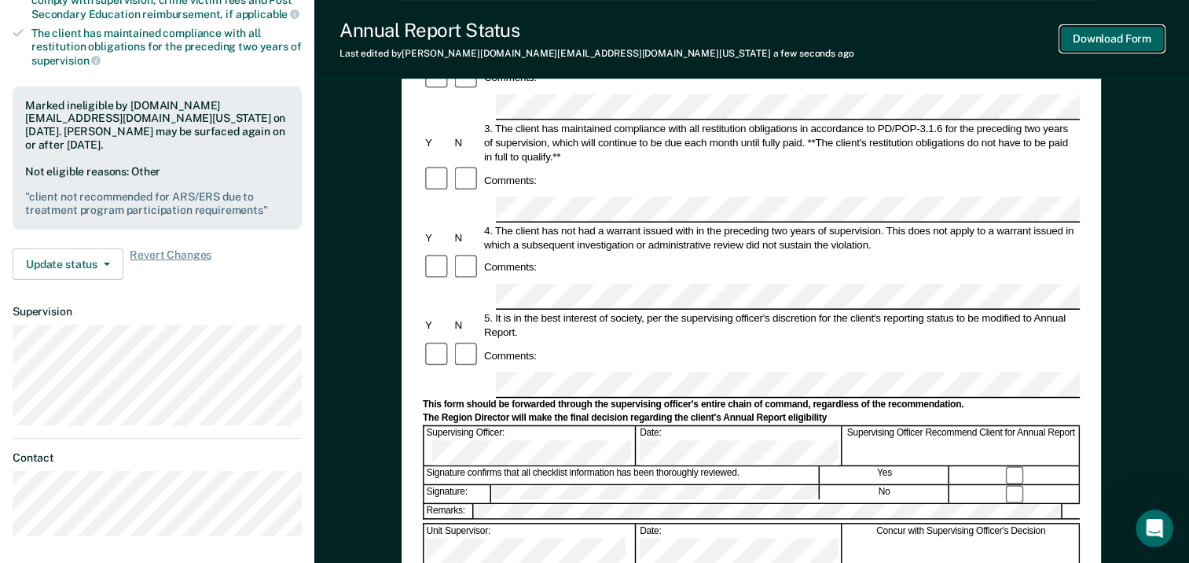
click at [1110, 41] on button "Download Form" at bounding box center [1112, 39] width 104 height 26
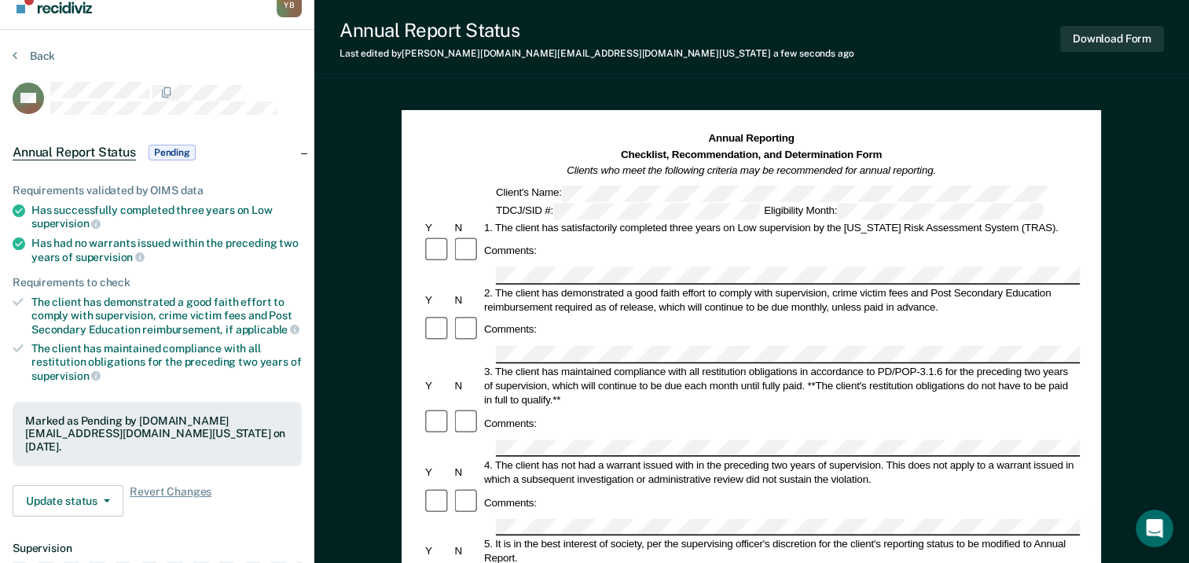
scroll to position [0, 0]
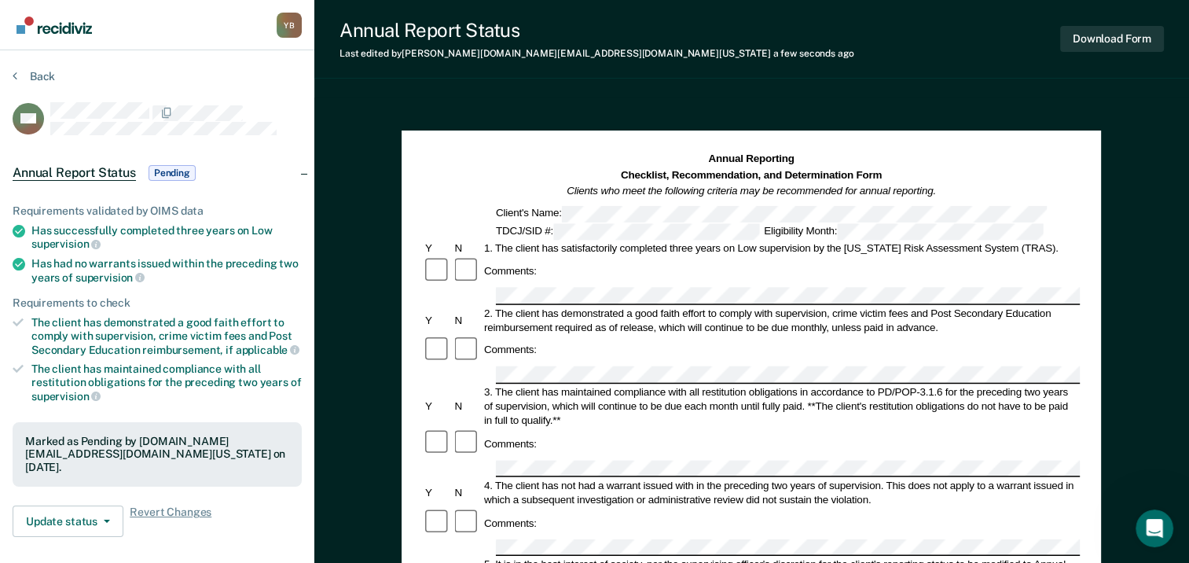
click at [288, 29] on div "Y B" at bounding box center [289, 25] width 25 height 25
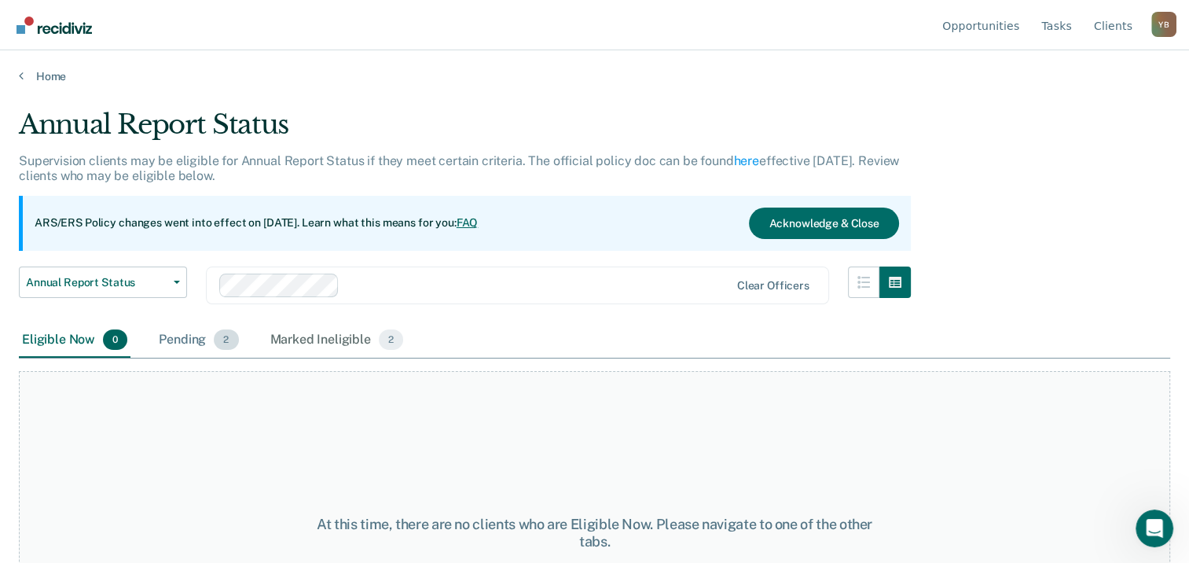
click at [182, 341] on div "Pending 2" at bounding box center [199, 340] width 86 height 35
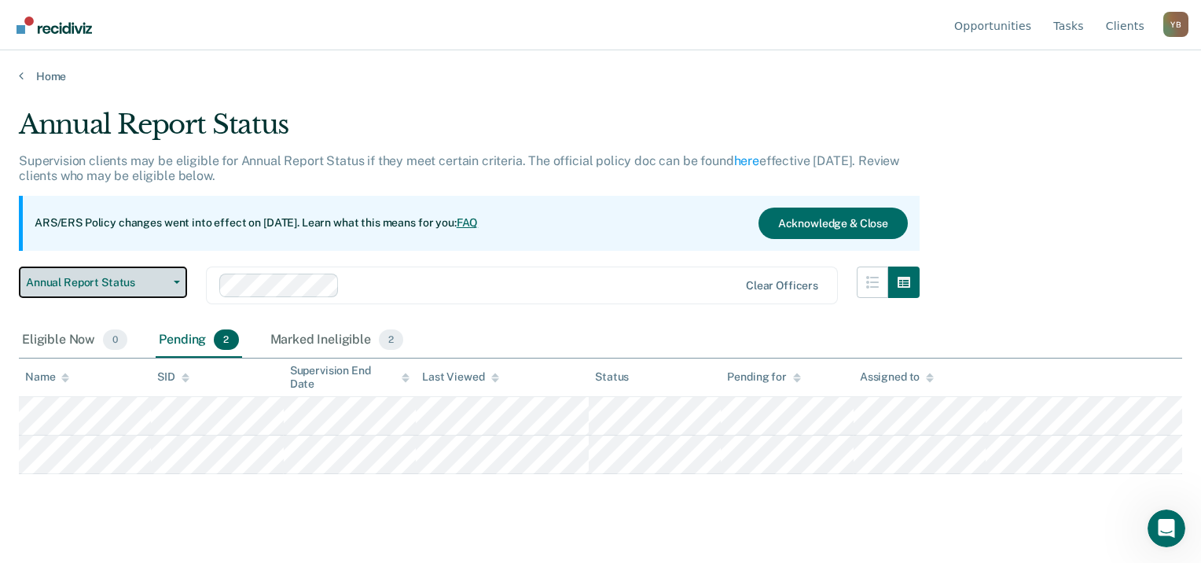
click at [156, 286] on span "Annual Report Status" at bounding box center [96, 282] width 141 height 13
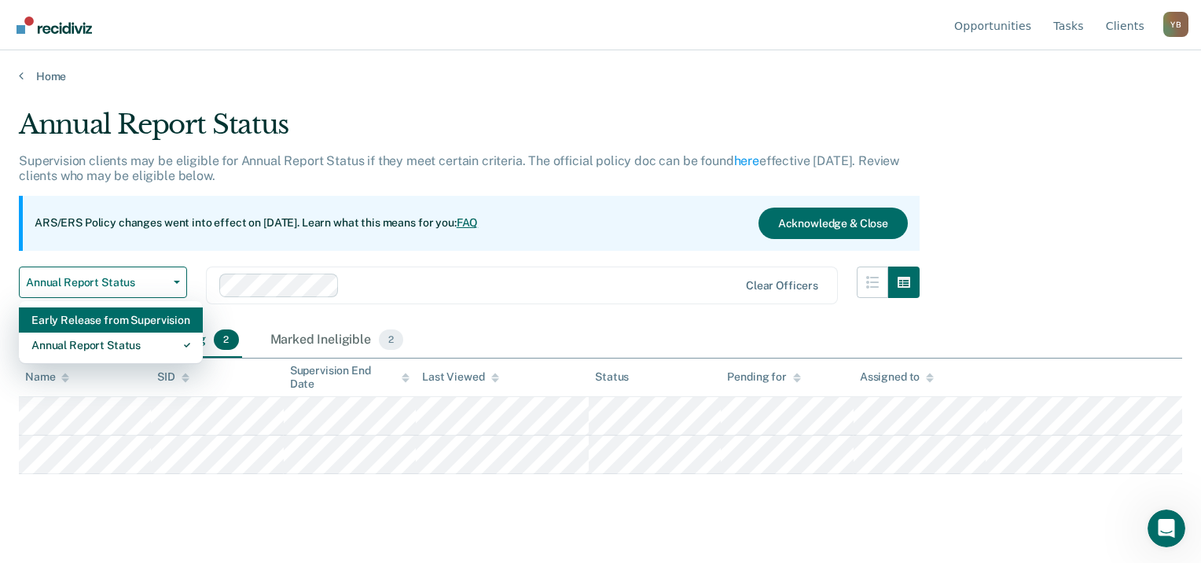
click at [151, 318] on div "Early Release from Supervision" at bounding box center [110, 319] width 159 height 25
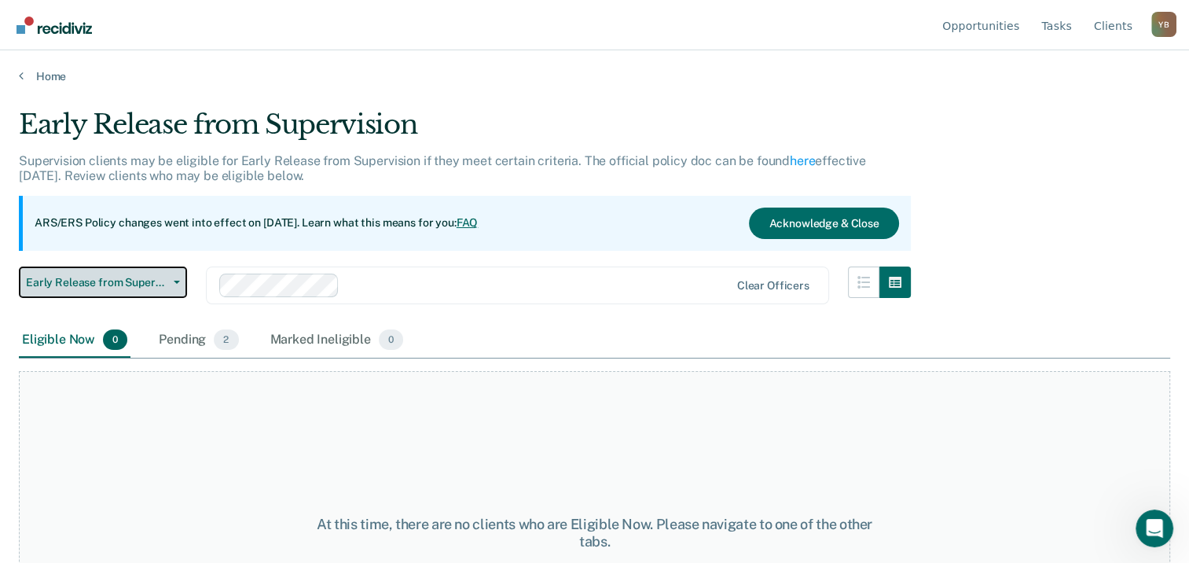
click at [151, 285] on span "Early Release from Supervision" at bounding box center [96, 282] width 141 height 13
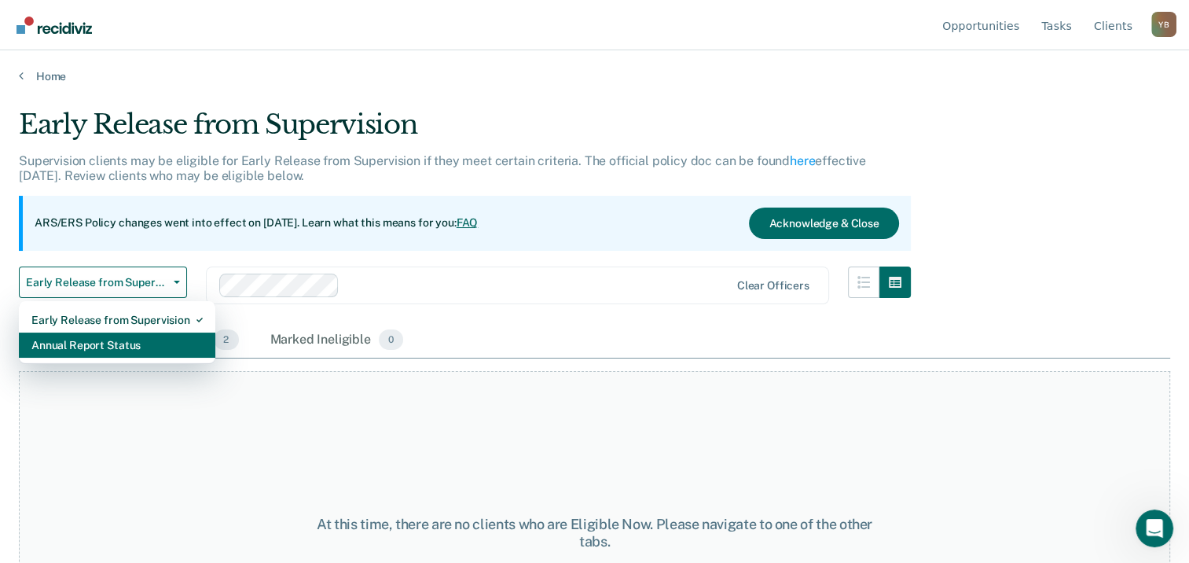
click at [138, 340] on div "Annual Report Status" at bounding box center [116, 344] width 171 height 25
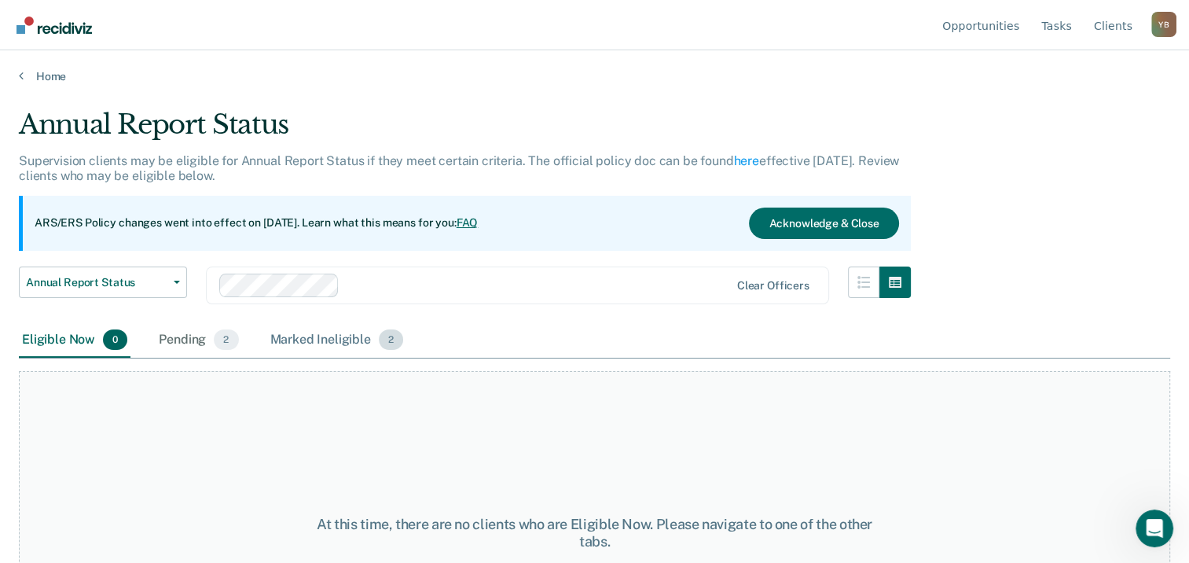
click at [353, 339] on div "Marked Ineligible 2" at bounding box center [337, 340] width 140 height 35
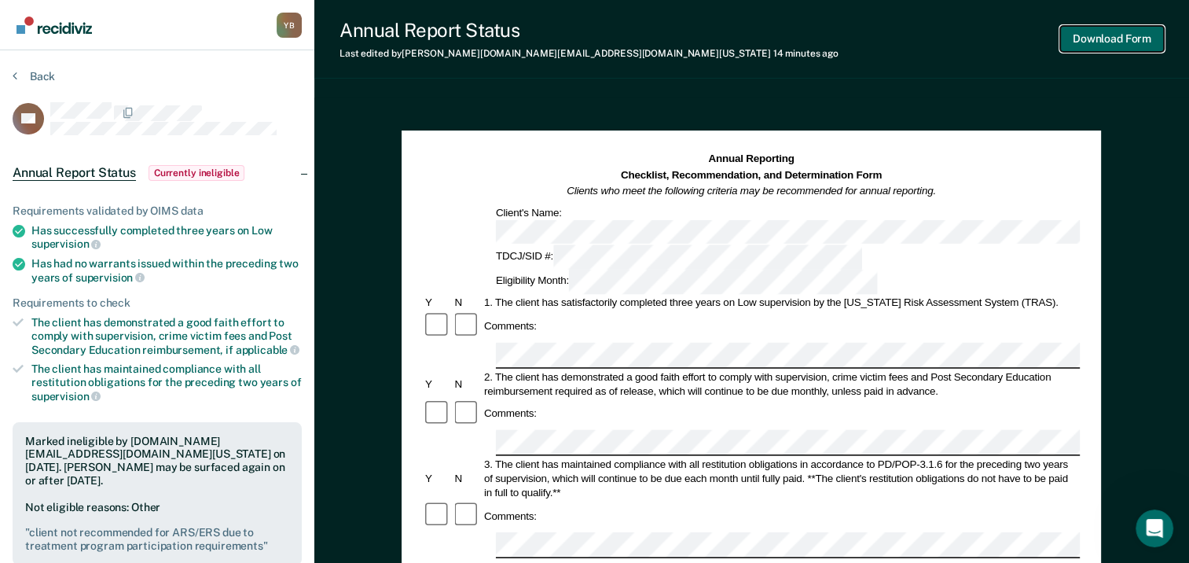
click at [1124, 35] on button "Download Form" at bounding box center [1112, 39] width 104 height 26
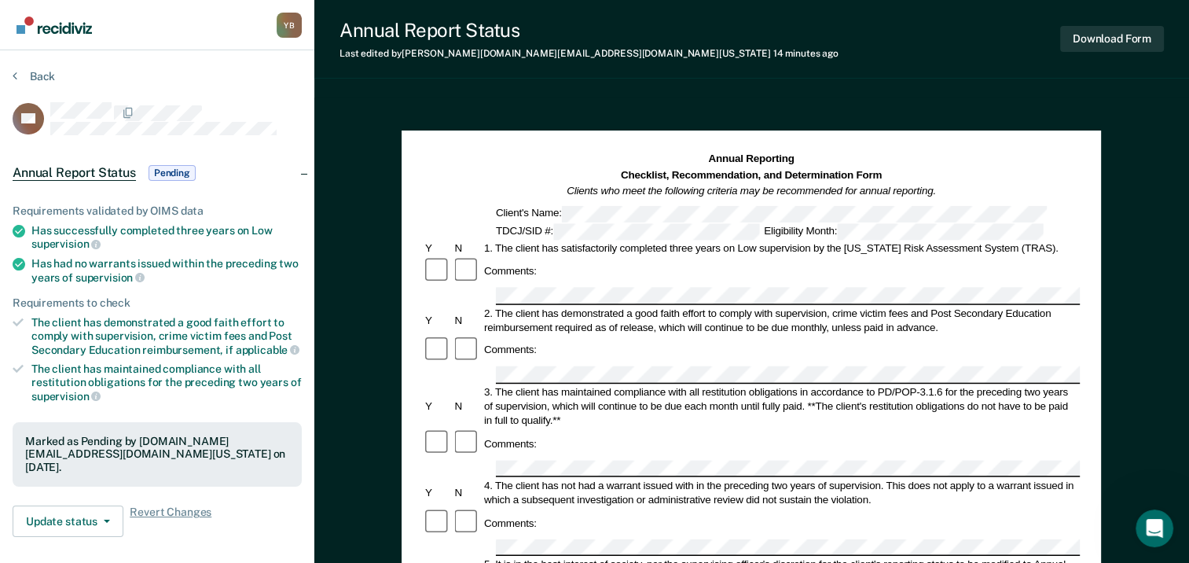
click at [292, 24] on div "Y B" at bounding box center [289, 25] width 25 height 25
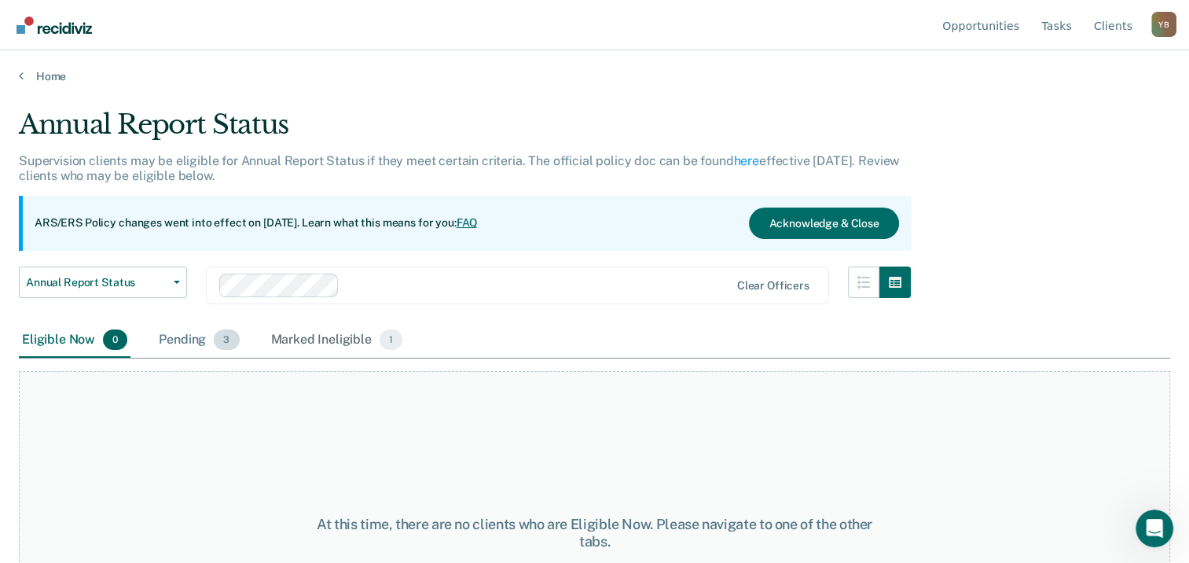
click at [184, 340] on div "Pending 3" at bounding box center [199, 340] width 86 height 35
click at [204, 340] on div "Pending 3" at bounding box center [199, 340] width 86 height 35
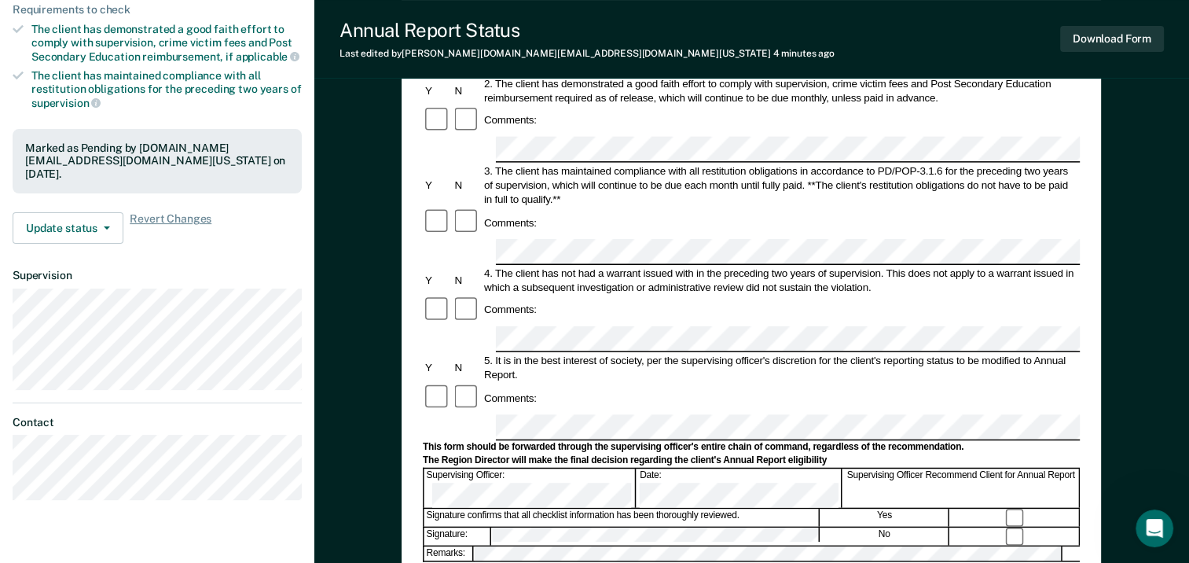
scroll to position [346, 0]
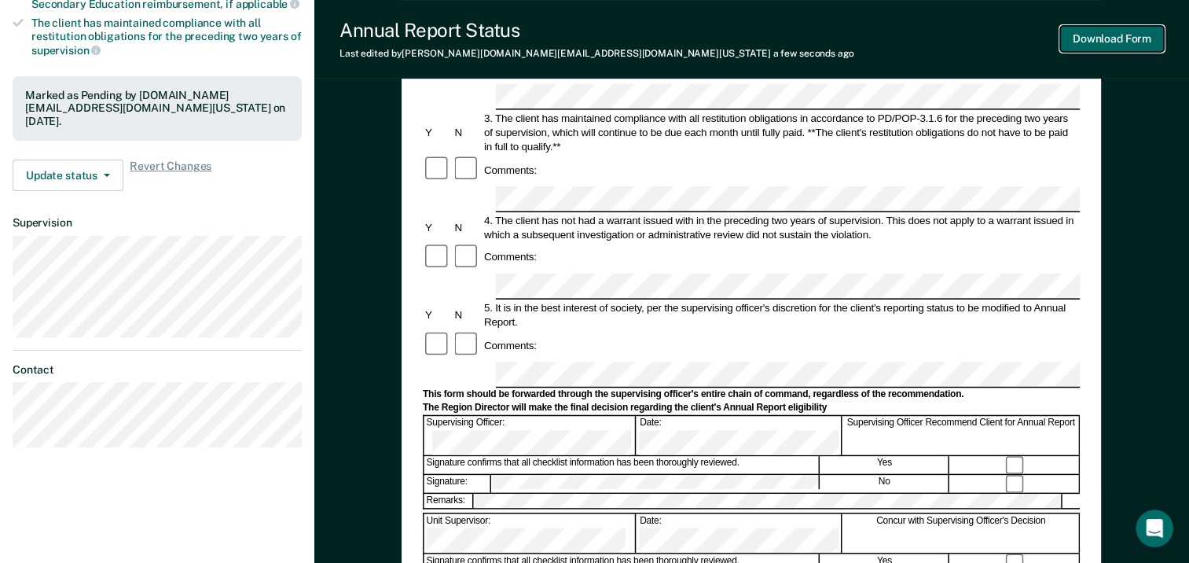
click at [1111, 44] on button "Download Form" at bounding box center [1112, 39] width 104 height 26
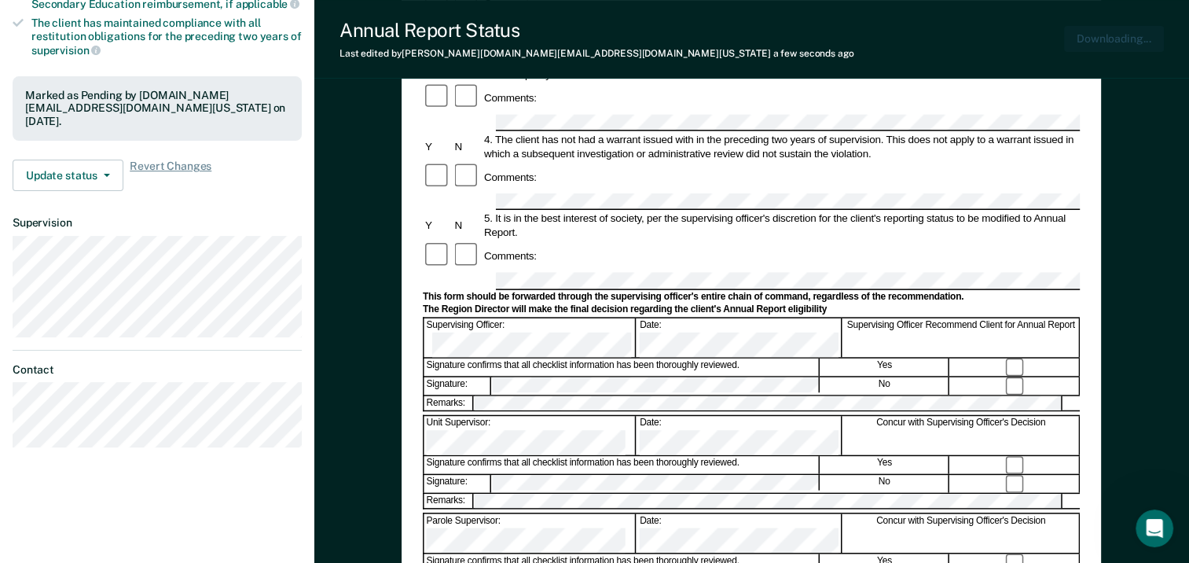
scroll to position [0, 0]
